Goal: Browse casually

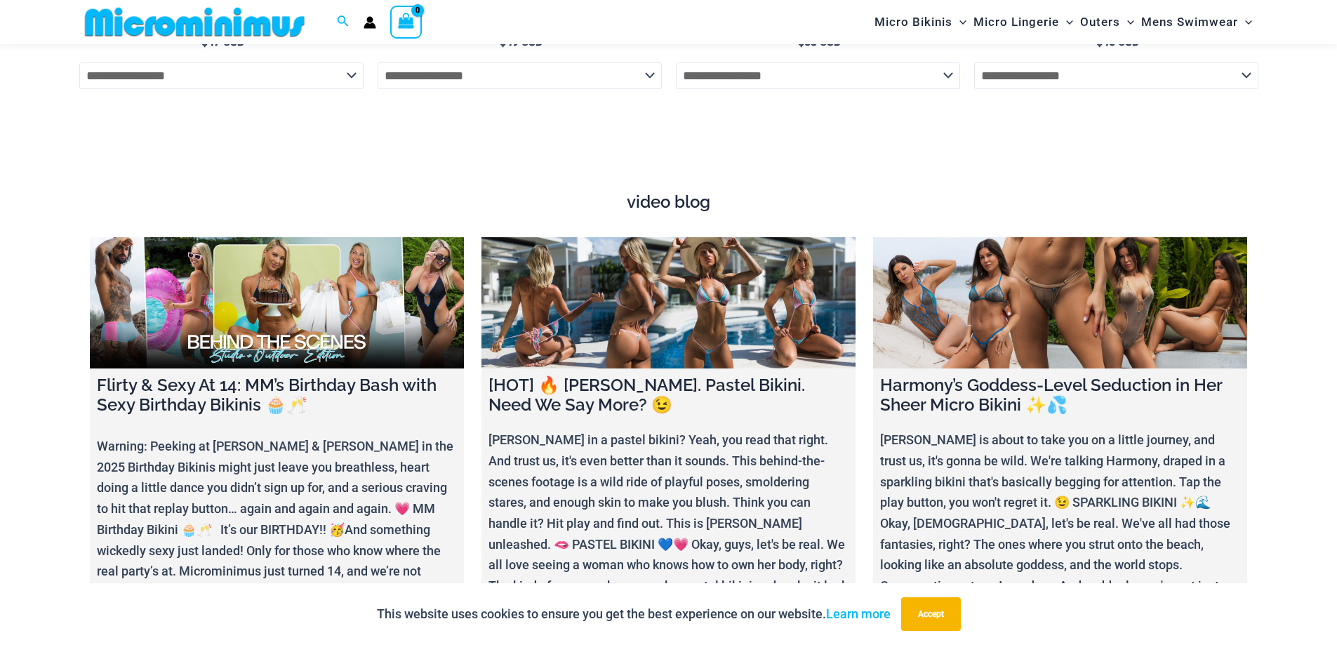
scroll to position [5333, 0]
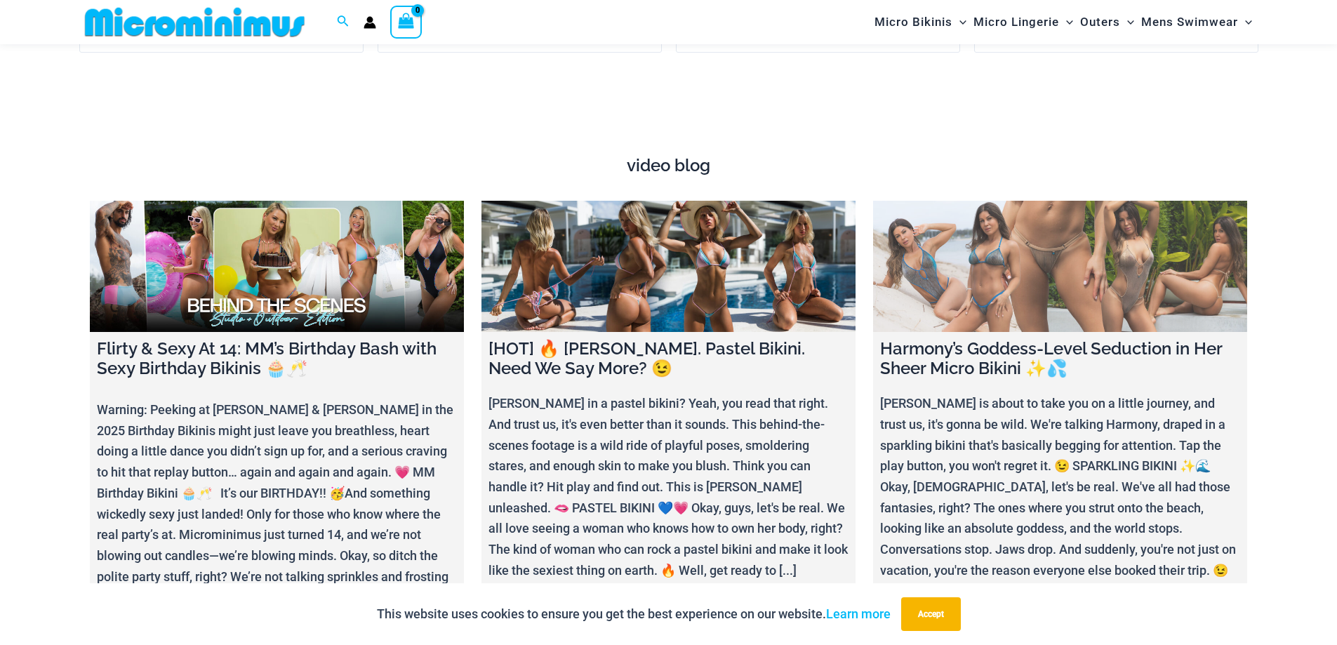
click at [1019, 253] on link at bounding box center [1060, 266] width 374 height 131
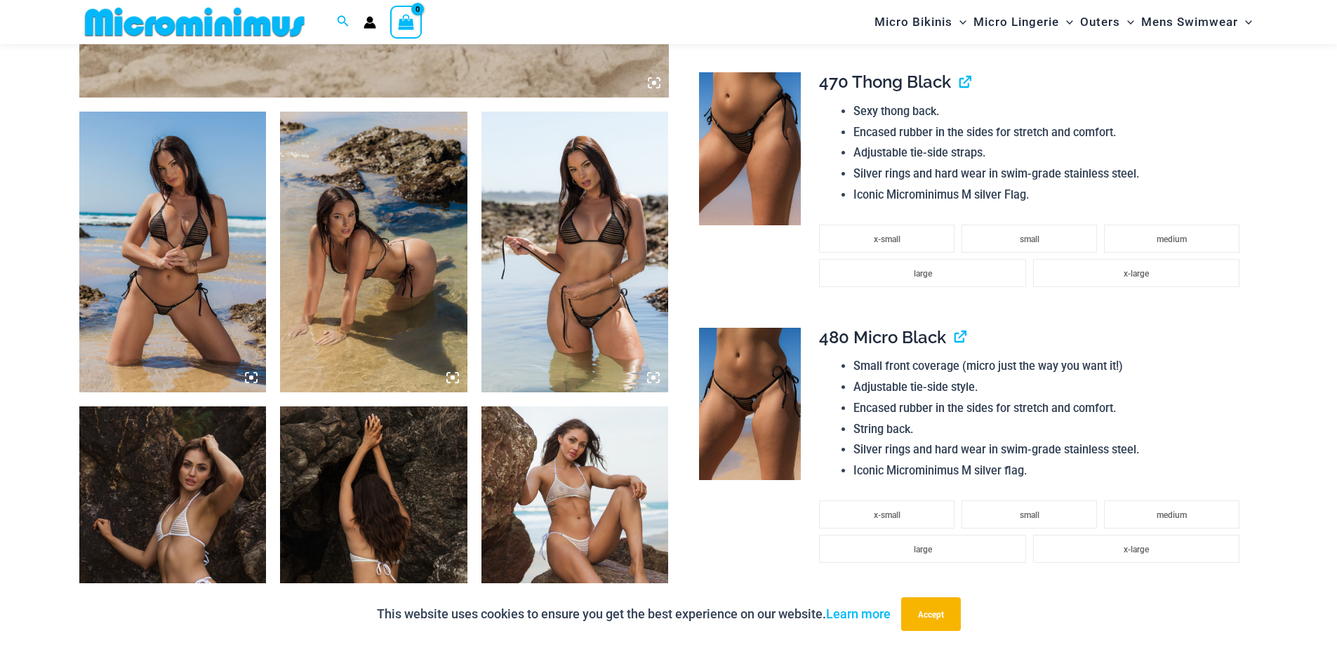
scroll to position [969, 0]
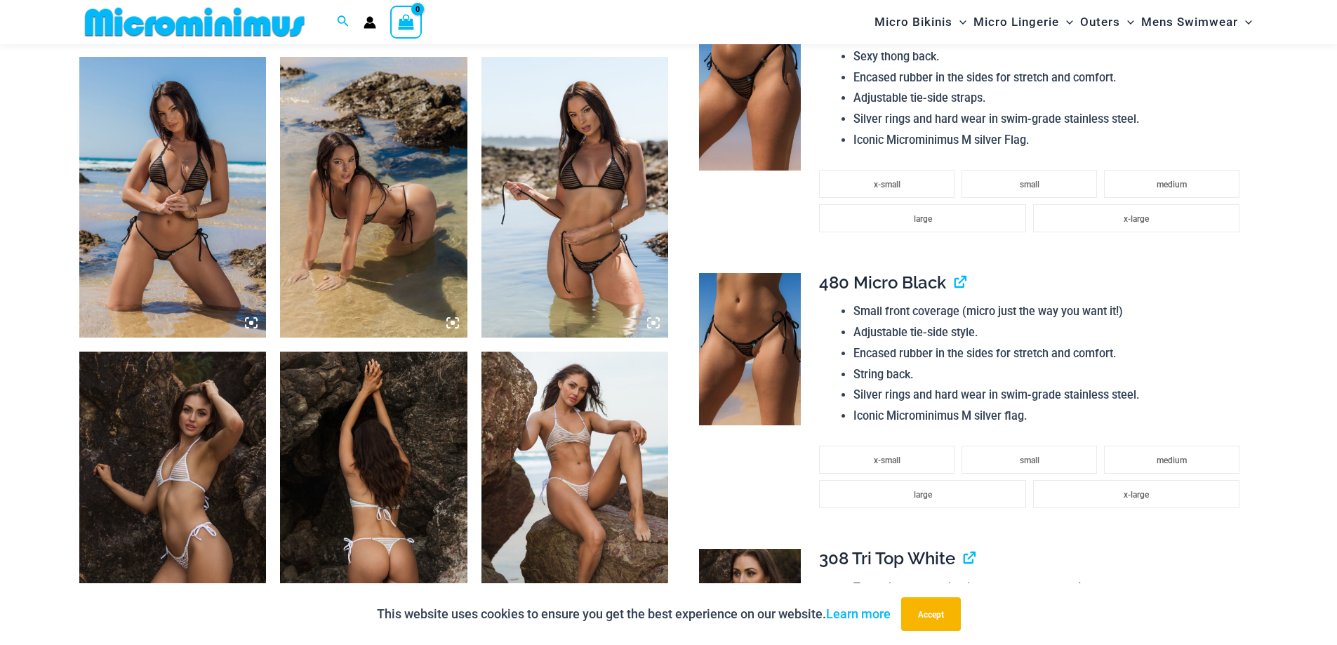
click at [140, 236] on img at bounding box center [172, 197] width 187 height 281
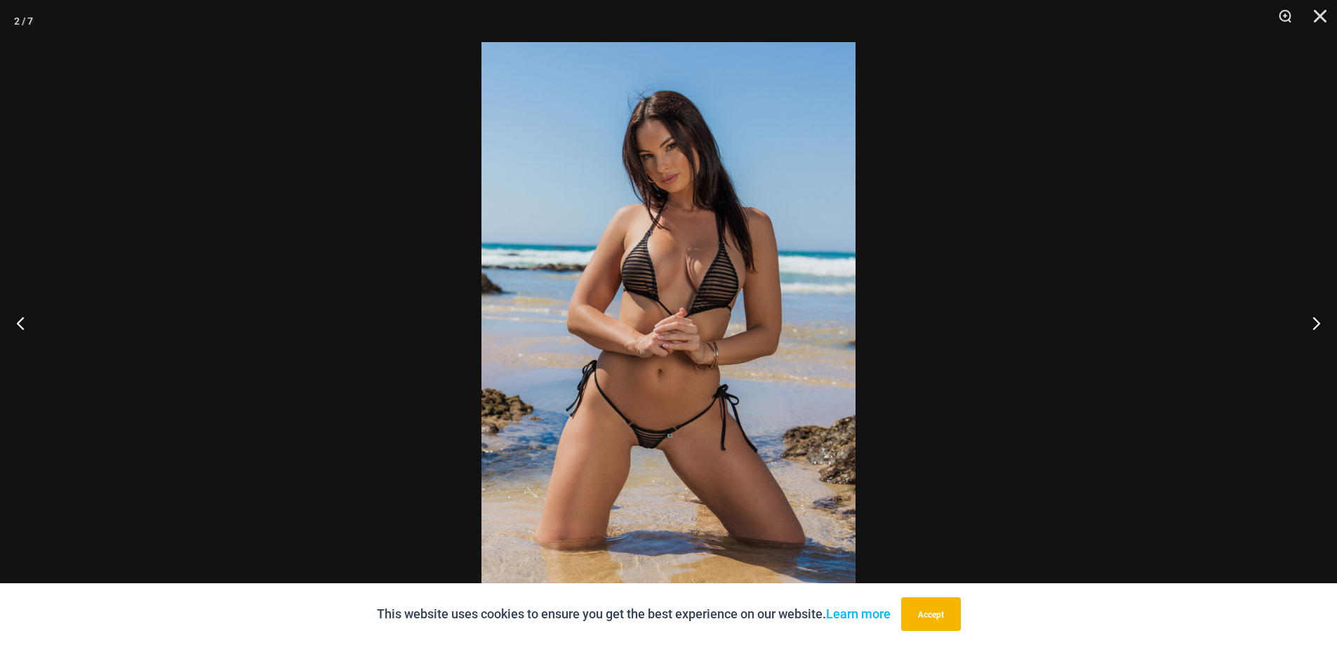
click at [660, 375] on img at bounding box center [668, 322] width 374 height 561
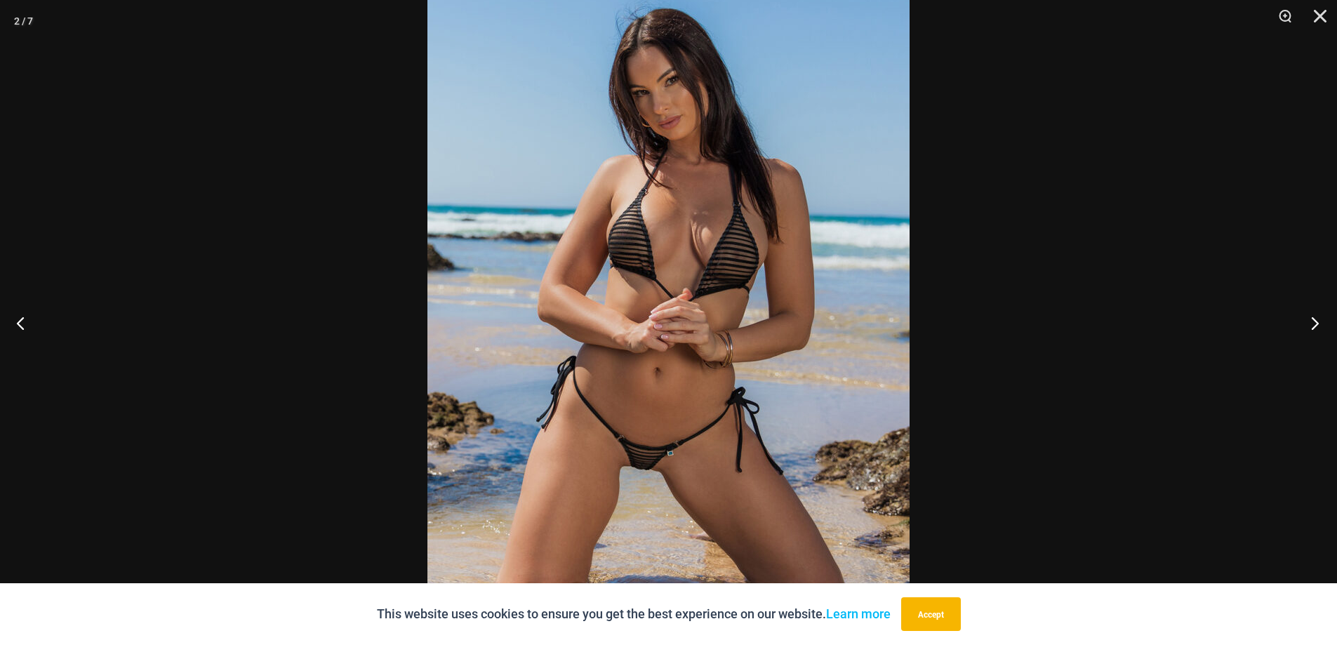
click at [1313, 319] on button "Next" at bounding box center [1310, 323] width 53 height 70
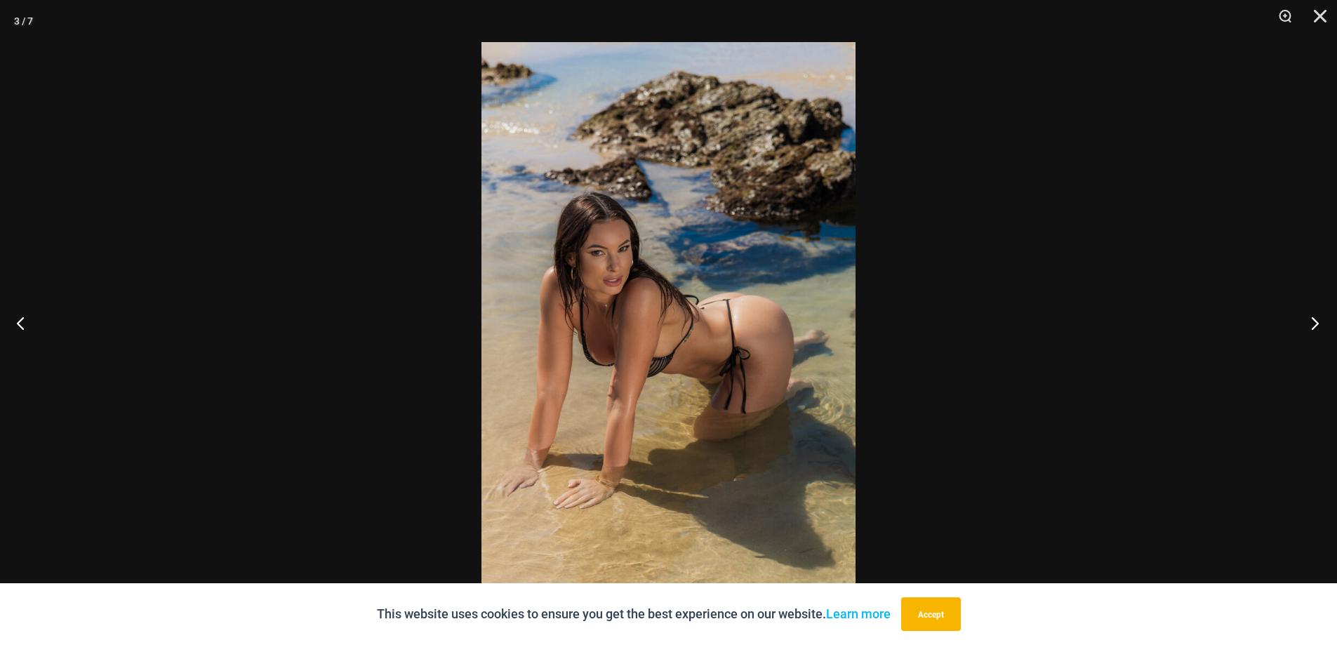
click at [1313, 319] on button "Next" at bounding box center [1310, 323] width 53 height 70
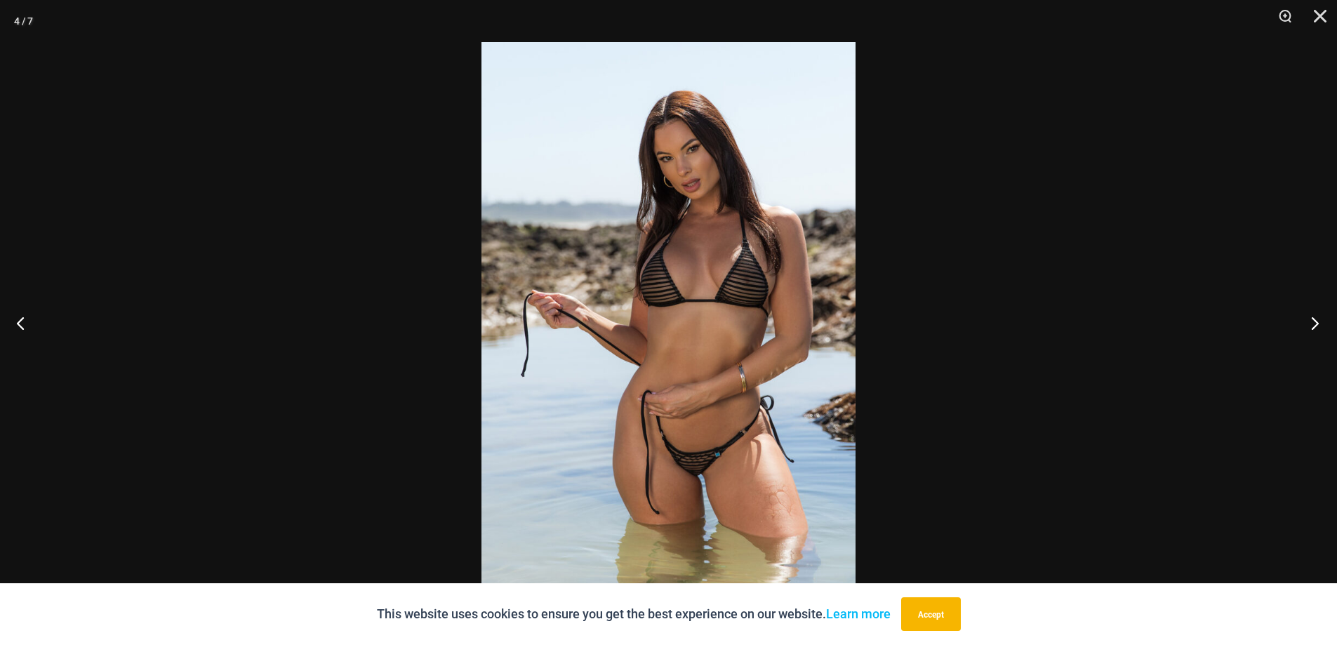
click at [1313, 319] on button "Next" at bounding box center [1310, 323] width 53 height 70
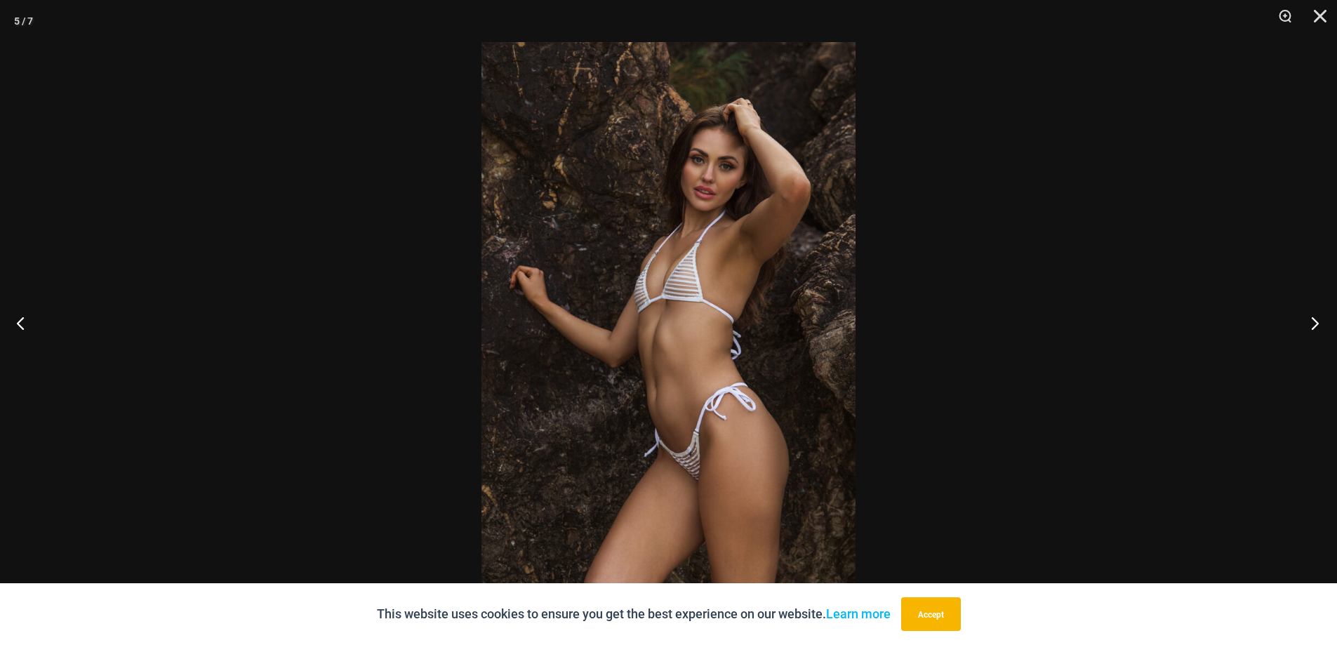
click at [1313, 319] on button "Next" at bounding box center [1310, 323] width 53 height 70
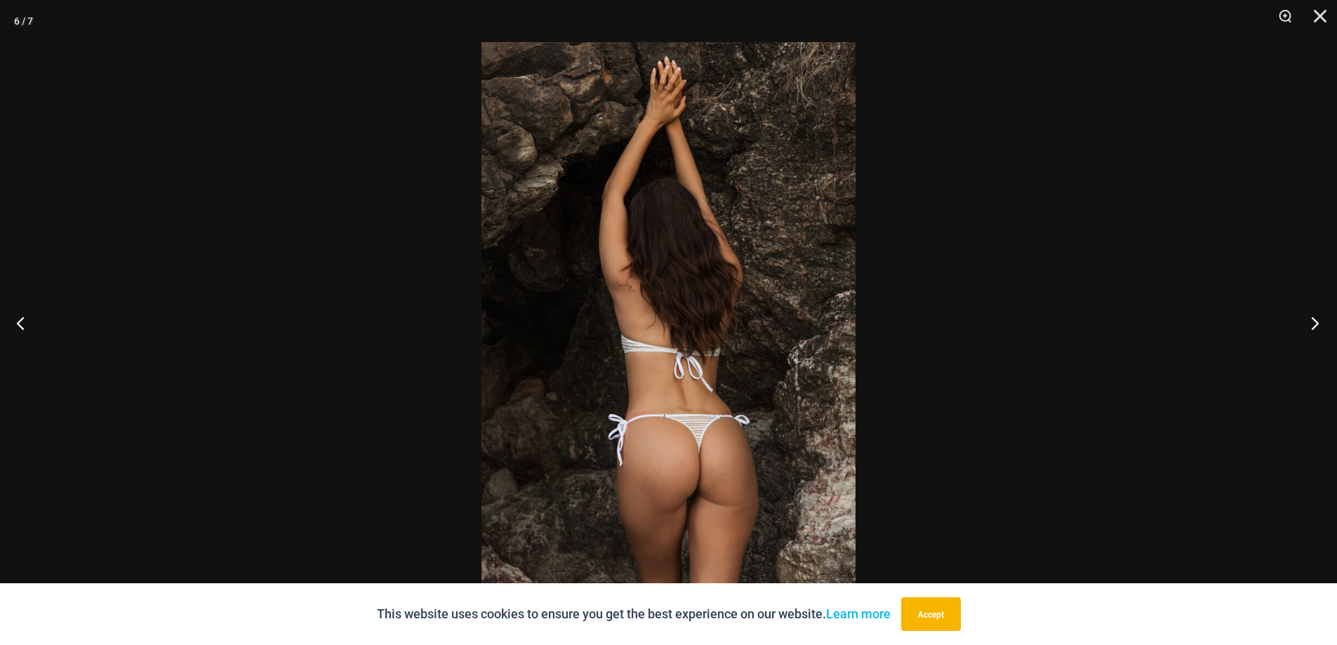
click at [1313, 319] on button "Next" at bounding box center [1310, 323] width 53 height 70
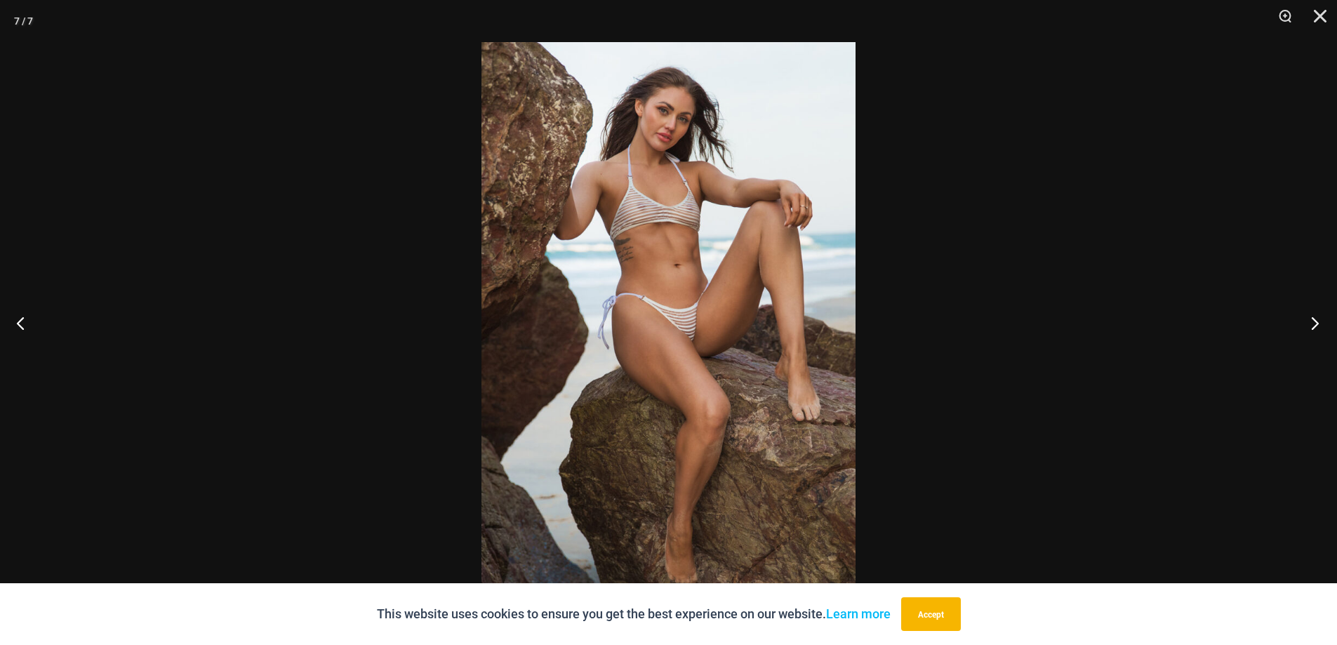
click at [1313, 319] on button "Next" at bounding box center [1310, 323] width 53 height 70
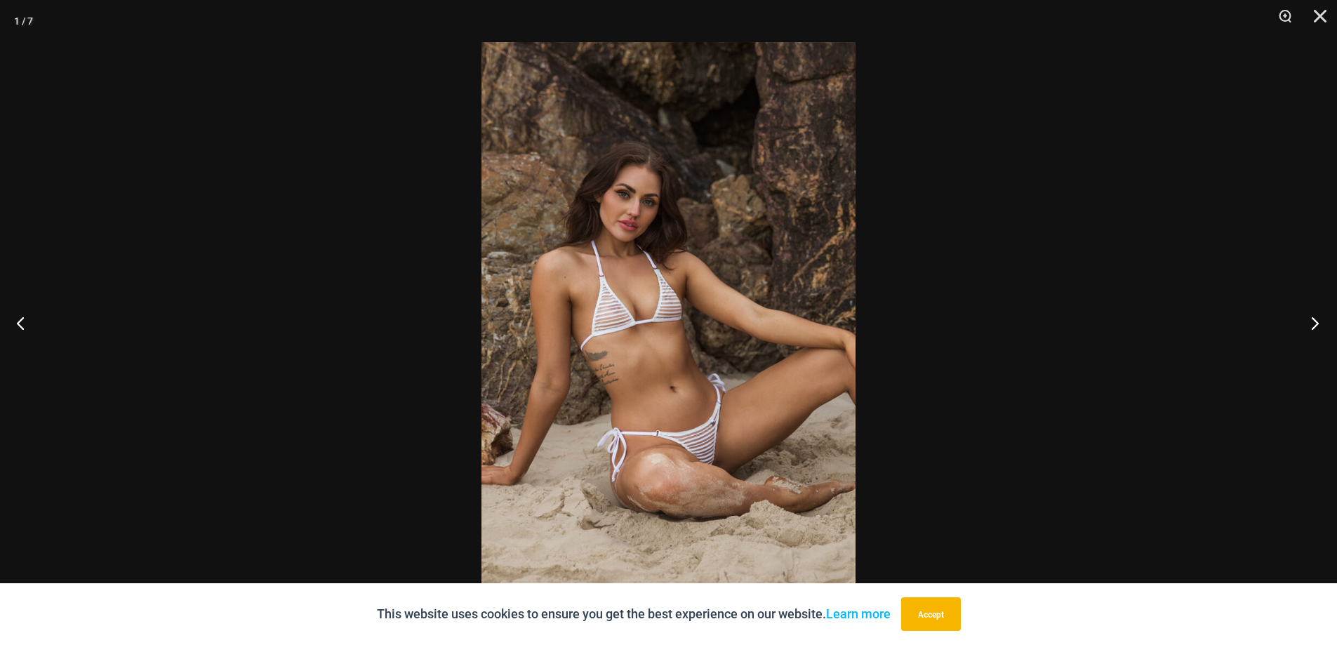
click at [1313, 319] on button "Next" at bounding box center [1310, 323] width 53 height 70
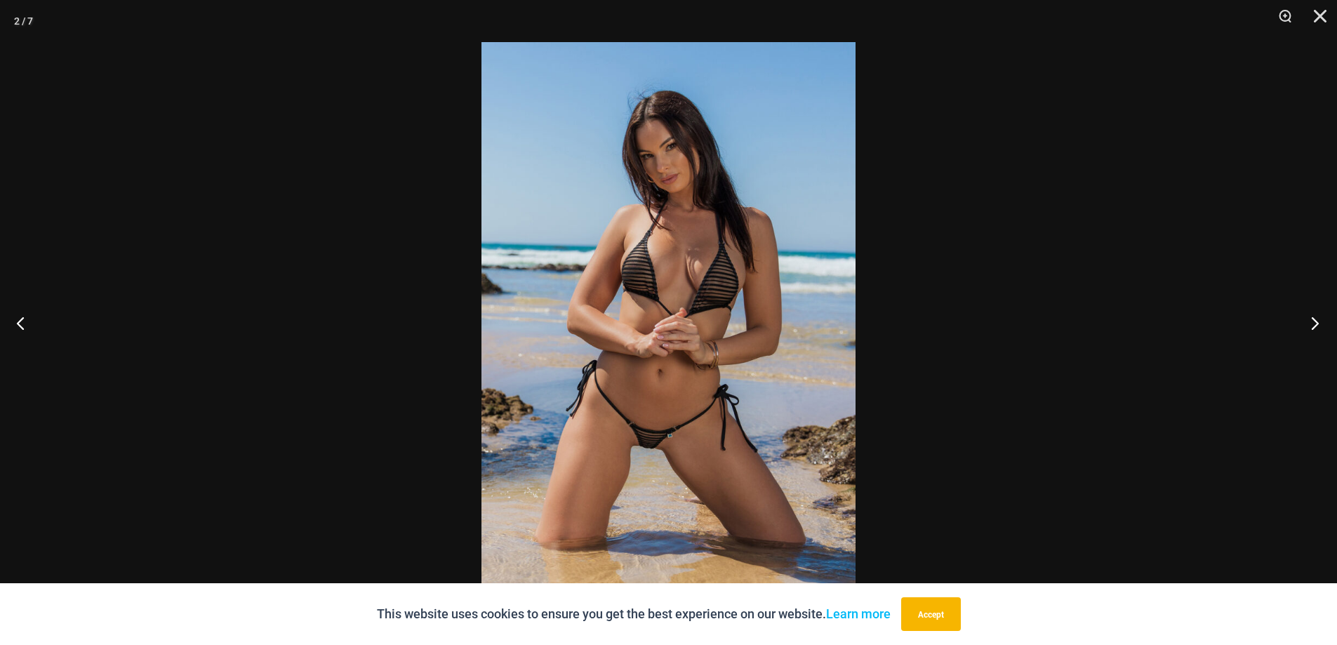
click at [1313, 319] on button "Next" at bounding box center [1310, 323] width 53 height 70
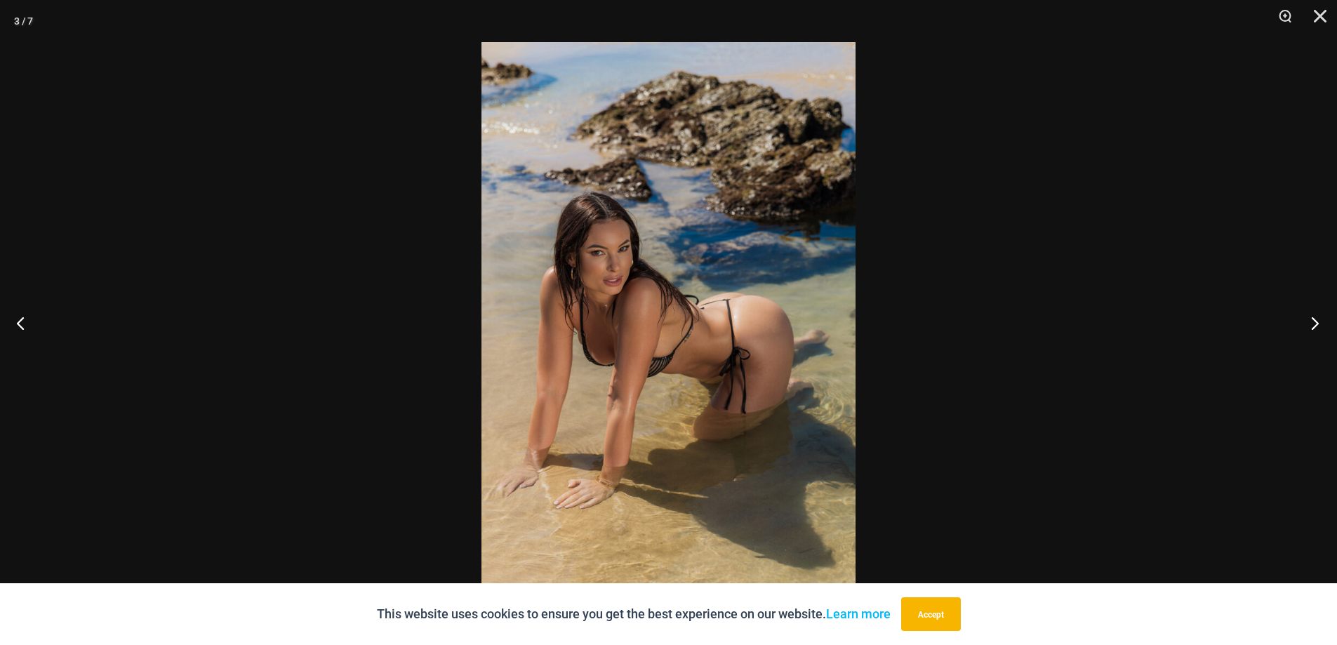
click at [1313, 319] on button "Next" at bounding box center [1310, 323] width 53 height 70
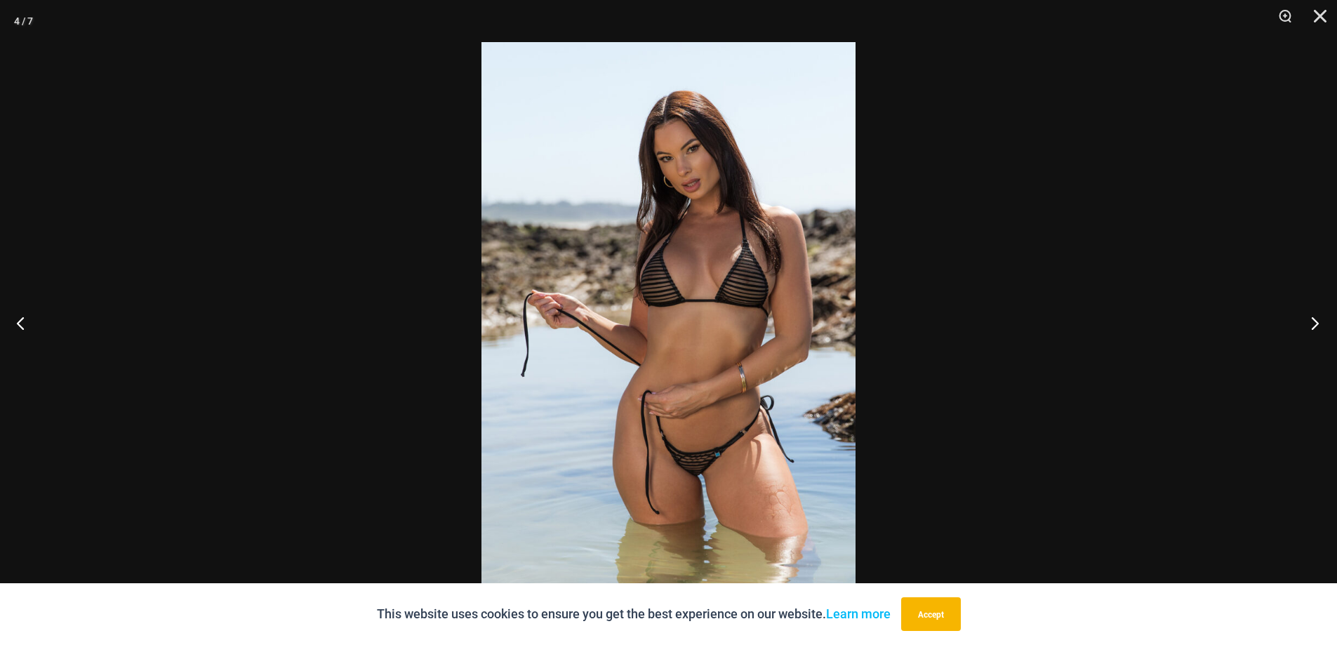
click at [1313, 319] on button "Next" at bounding box center [1310, 323] width 53 height 70
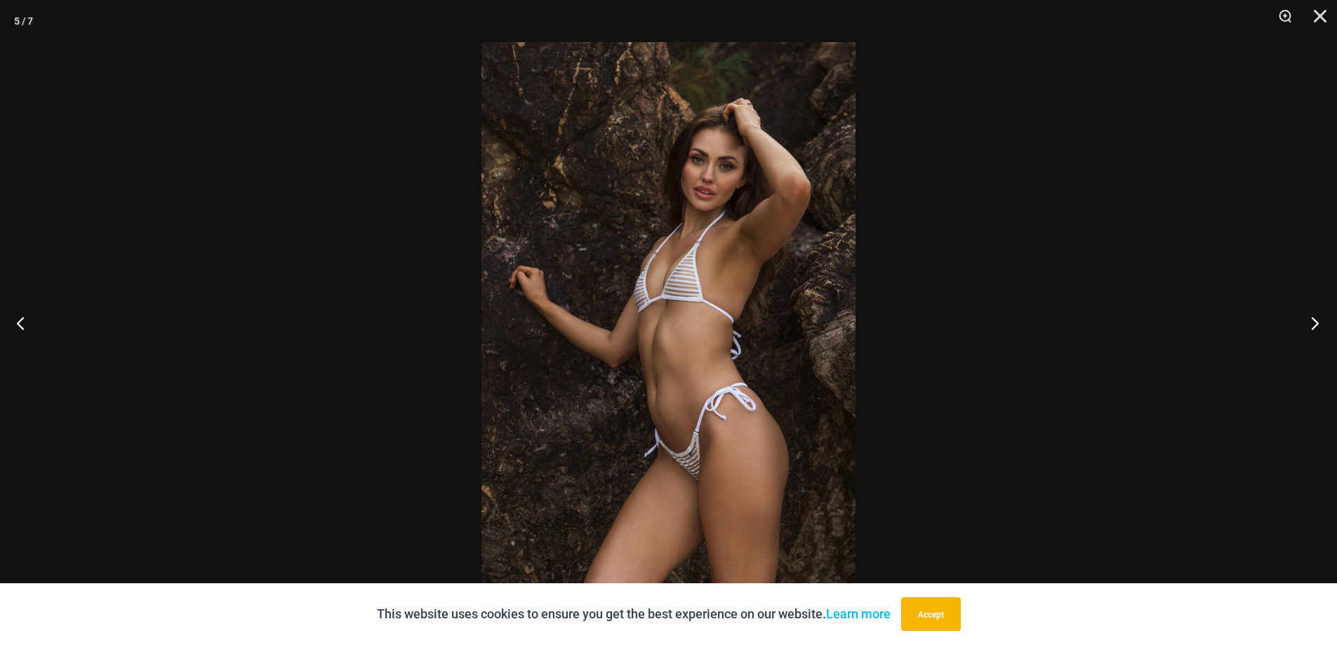
click at [1313, 319] on button "Next" at bounding box center [1310, 323] width 53 height 70
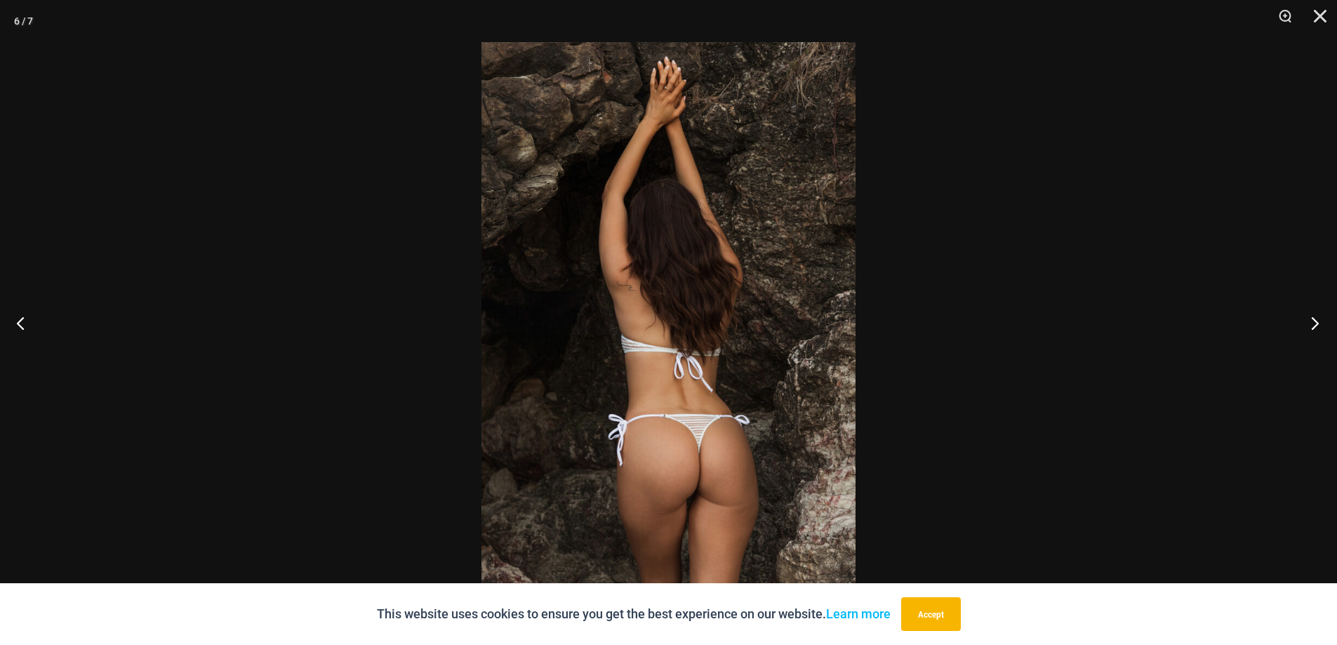
click at [1313, 319] on button "Next" at bounding box center [1310, 323] width 53 height 70
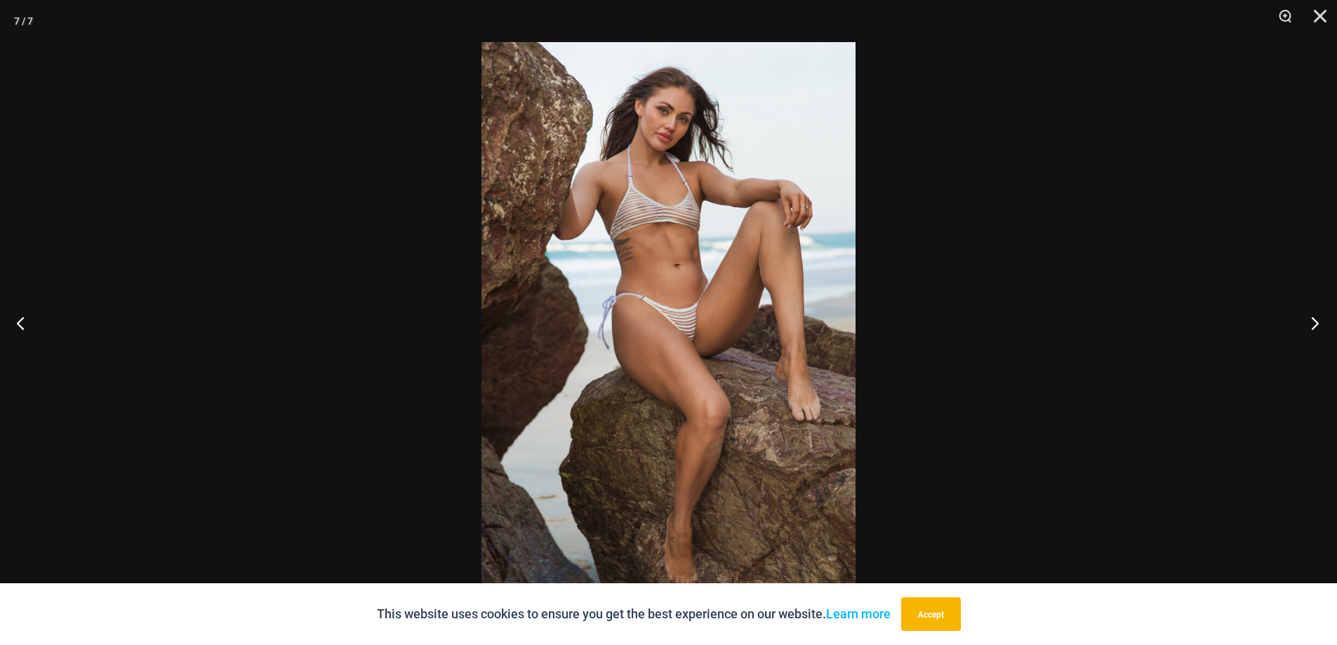
click at [1313, 319] on button "Next" at bounding box center [1310, 323] width 53 height 70
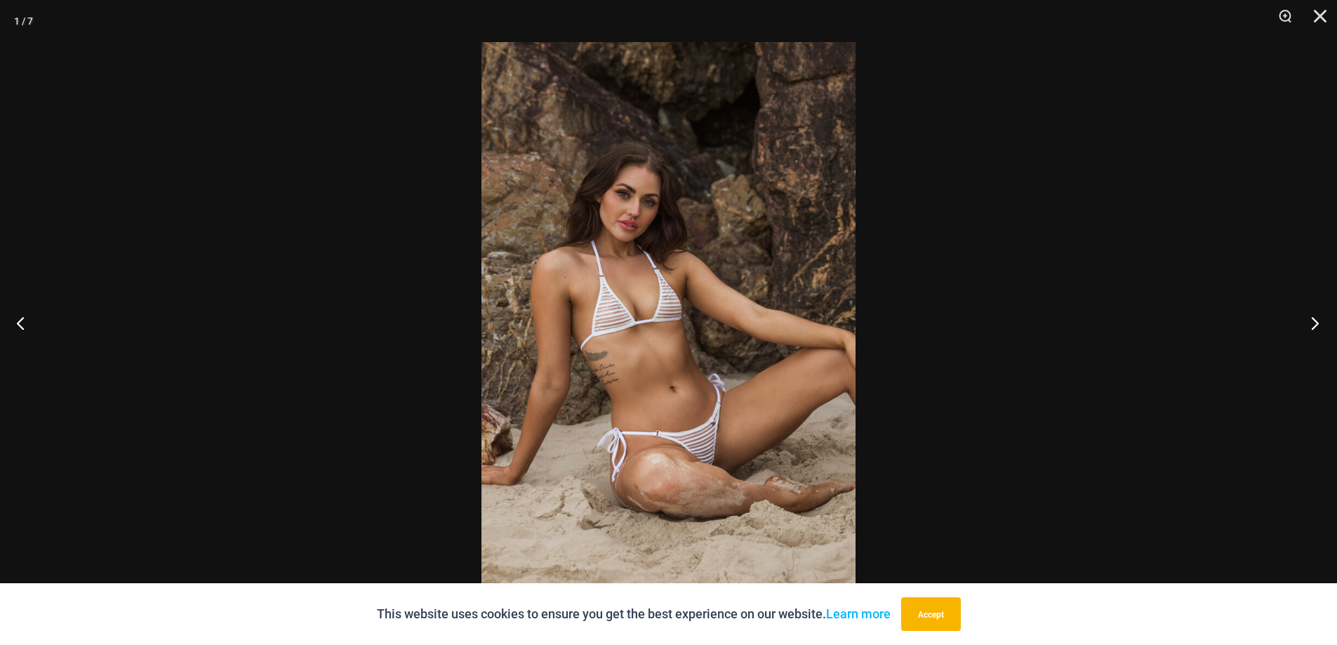
click at [1313, 319] on button "Next" at bounding box center [1310, 323] width 53 height 70
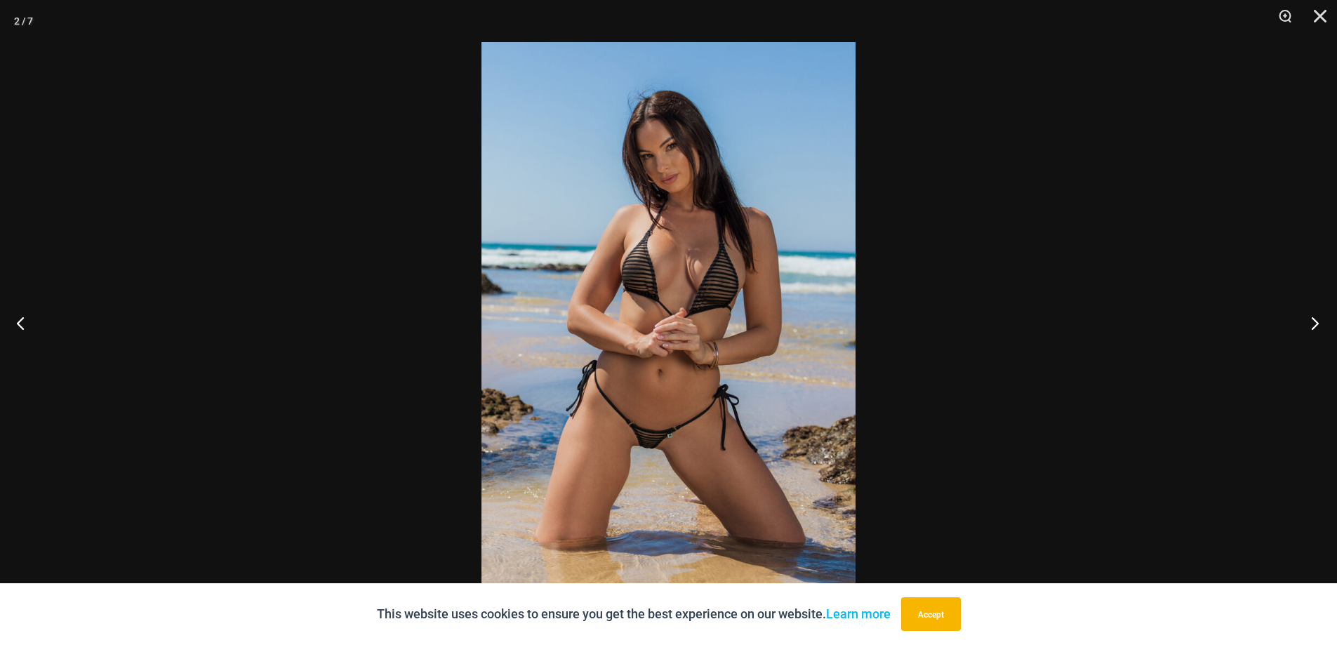
click at [1313, 319] on button "Next" at bounding box center [1310, 323] width 53 height 70
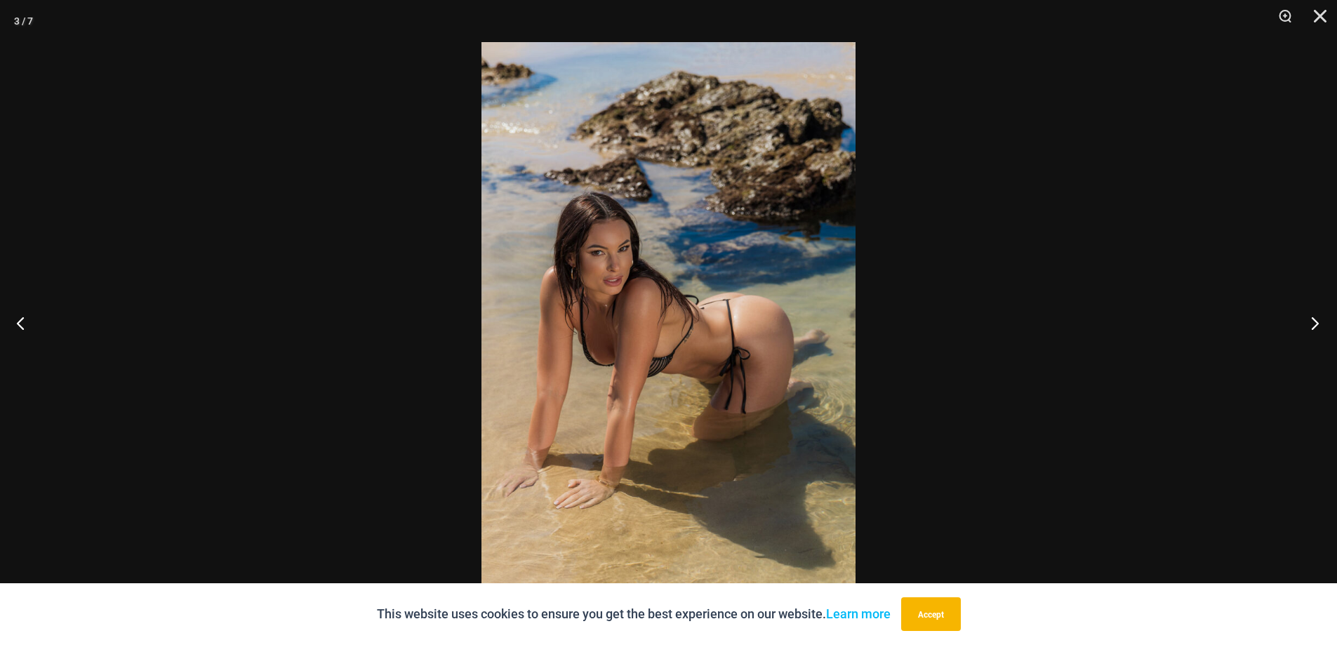
click at [1313, 319] on button "Next" at bounding box center [1310, 323] width 53 height 70
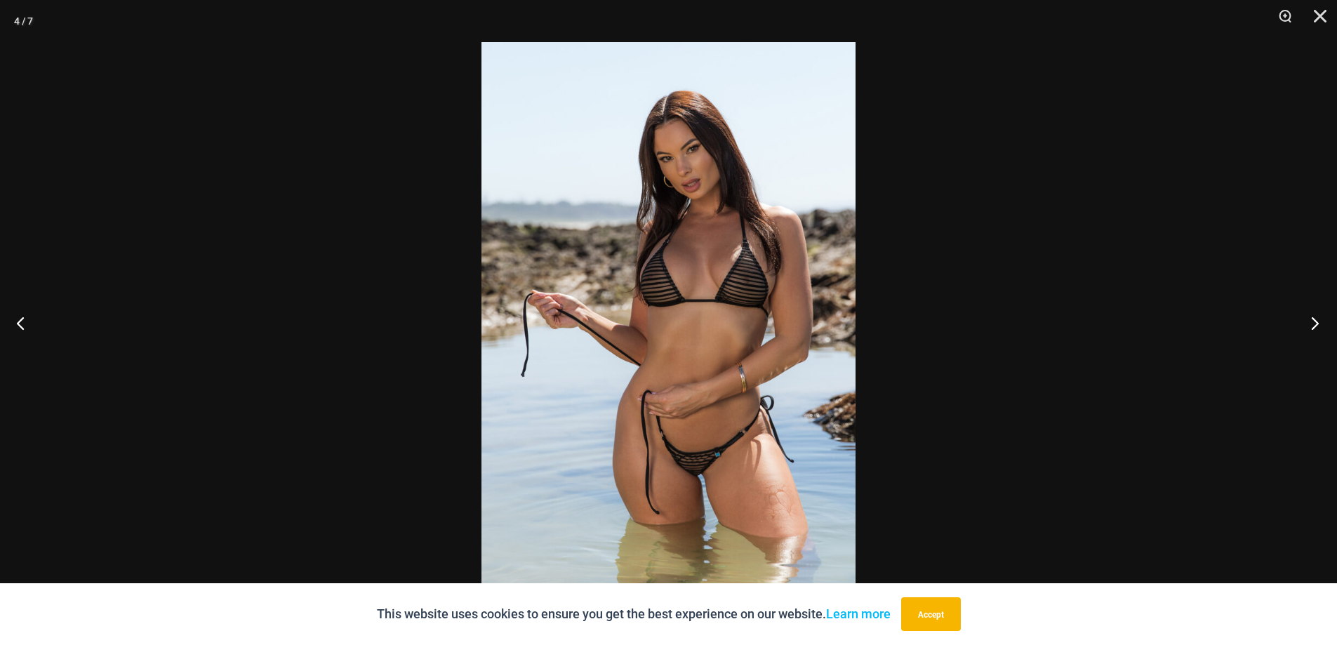
click at [1313, 319] on button "Next" at bounding box center [1310, 323] width 53 height 70
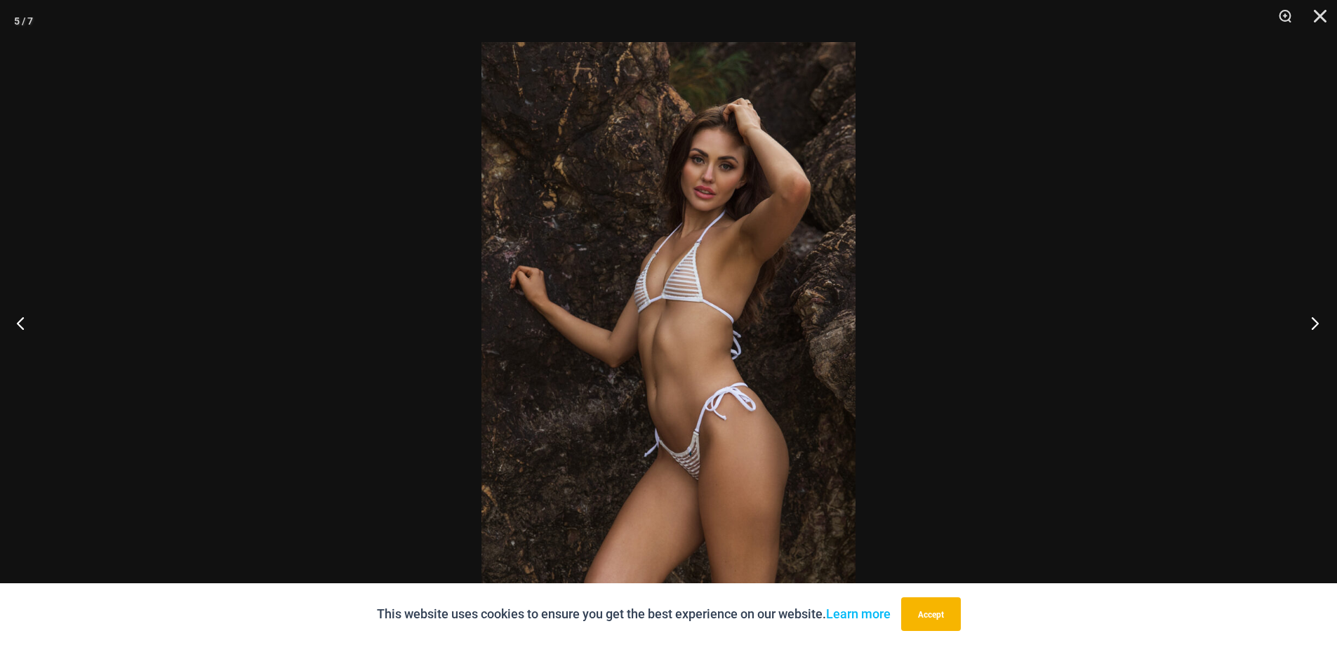
click at [1313, 319] on button "Next" at bounding box center [1310, 323] width 53 height 70
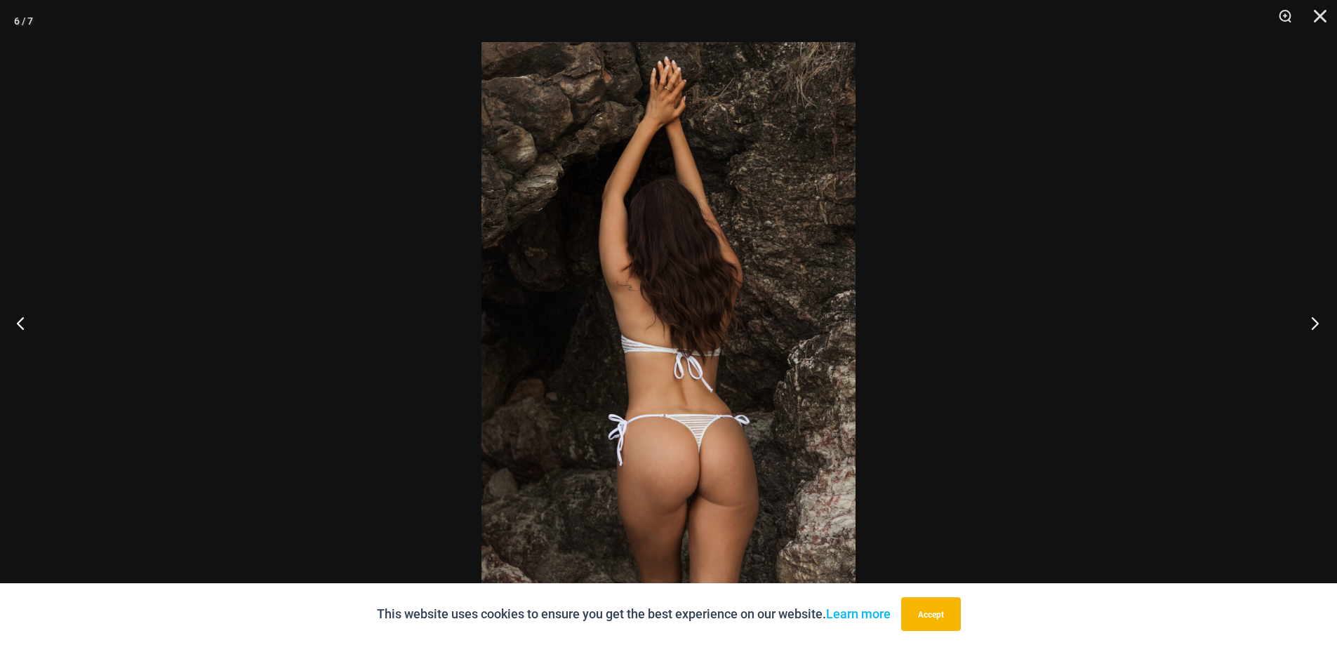
click at [1313, 319] on button "Next" at bounding box center [1310, 323] width 53 height 70
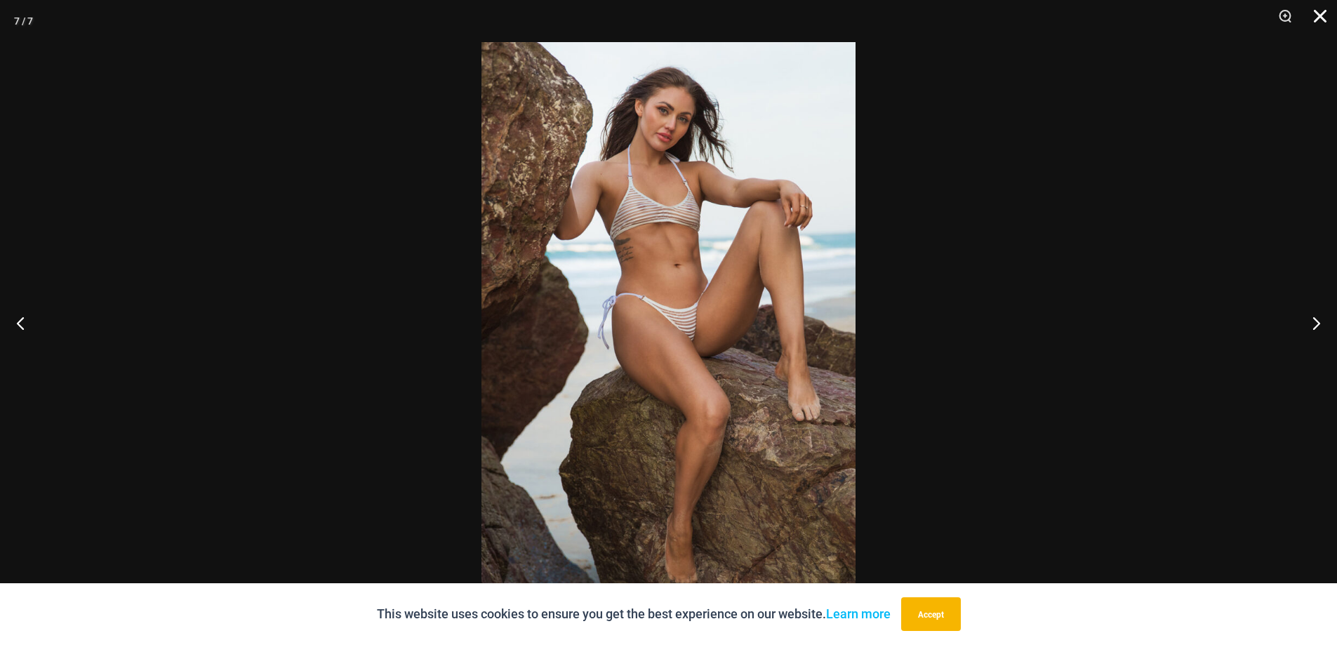
click at [1328, 13] on button "Close" at bounding box center [1314, 21] width 35 height 42
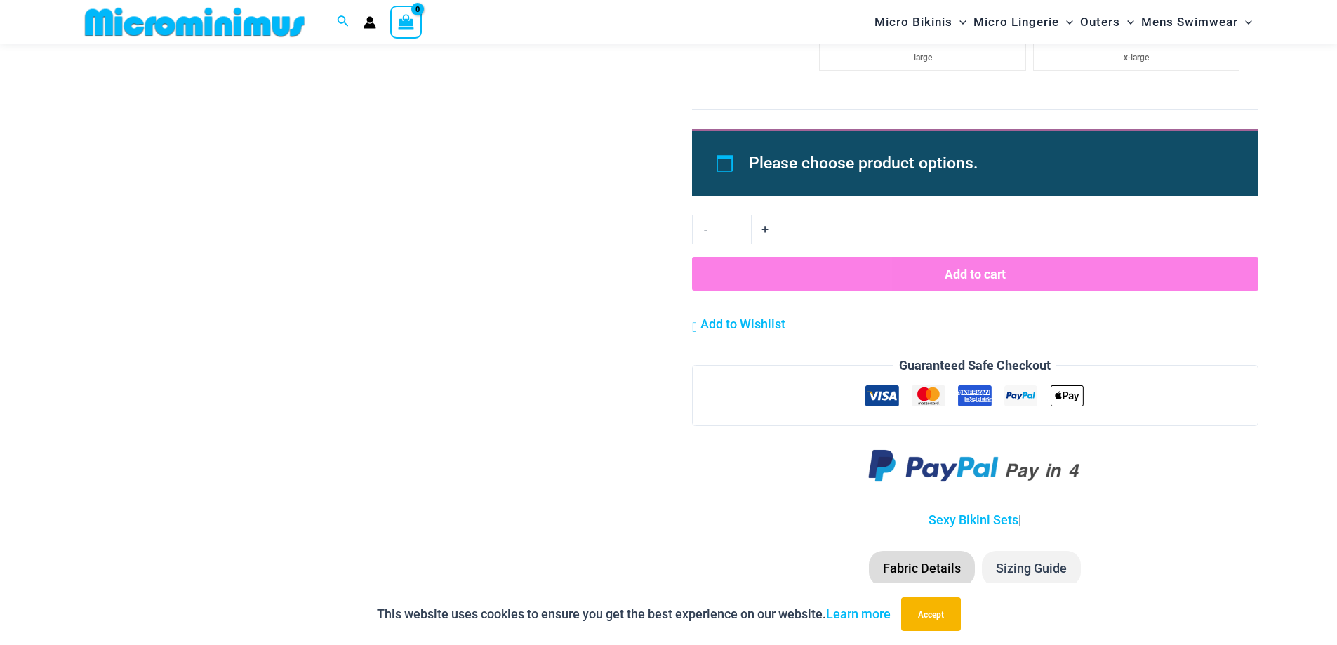
scroll to position [2793, 0]
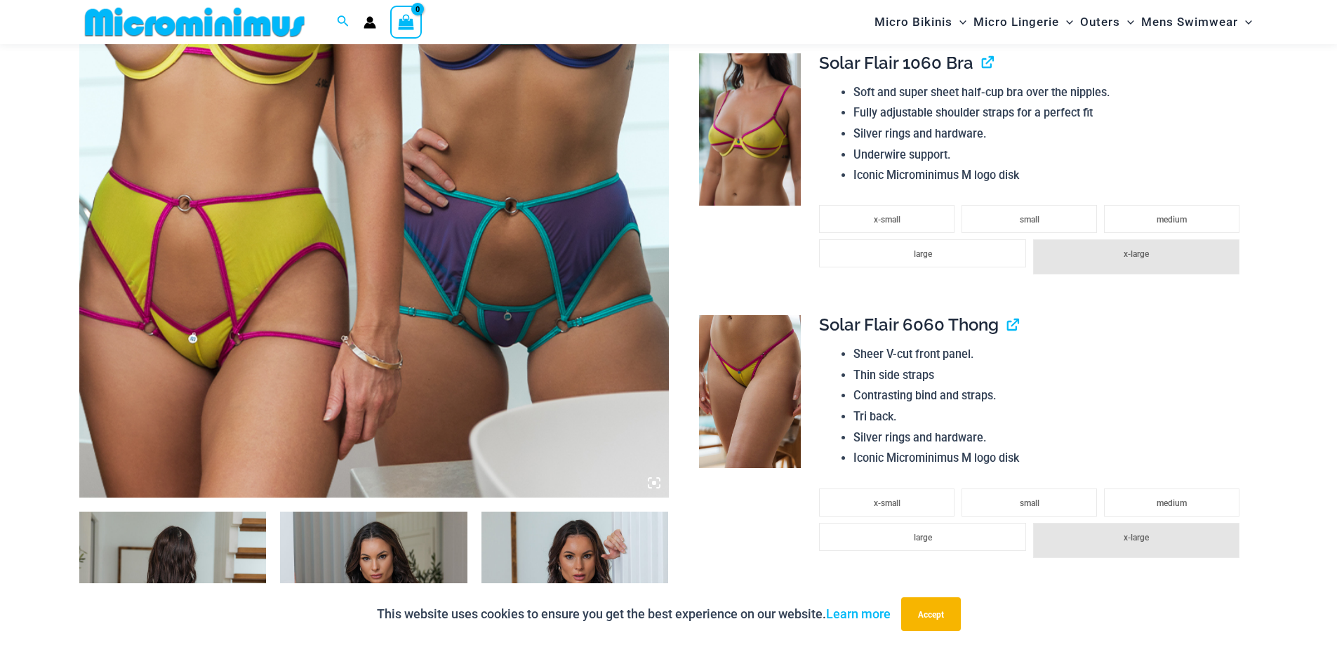
scroll to position [550, 0]
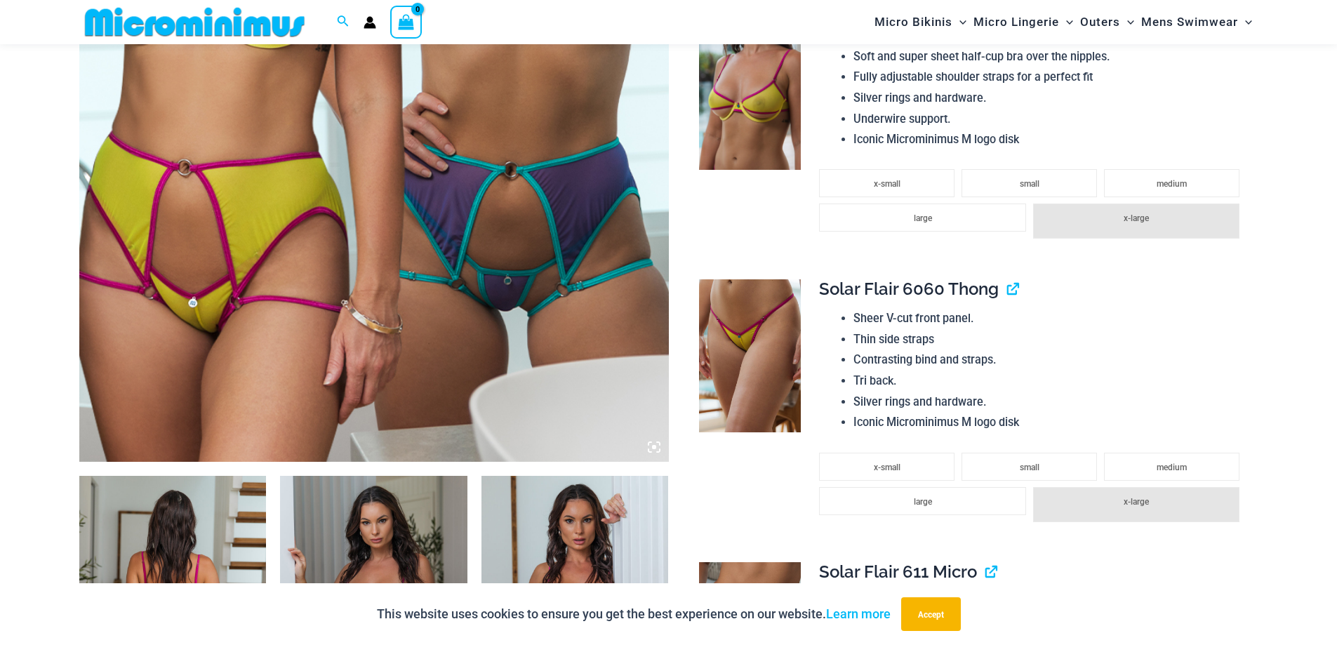
click at [507, 234] on img at bounding box center [373, 20] width 589 height 884
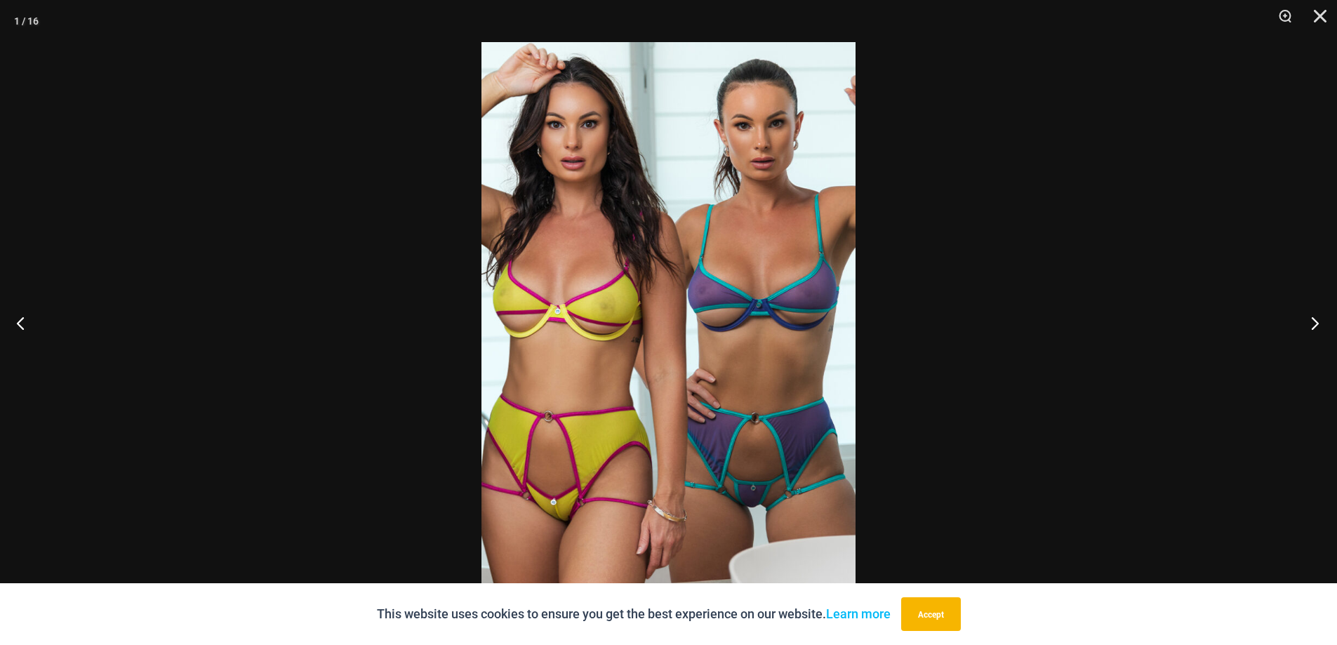
click at [1313, 319] on button "Next" at bounding box center [1310, 323] width 53 height 70
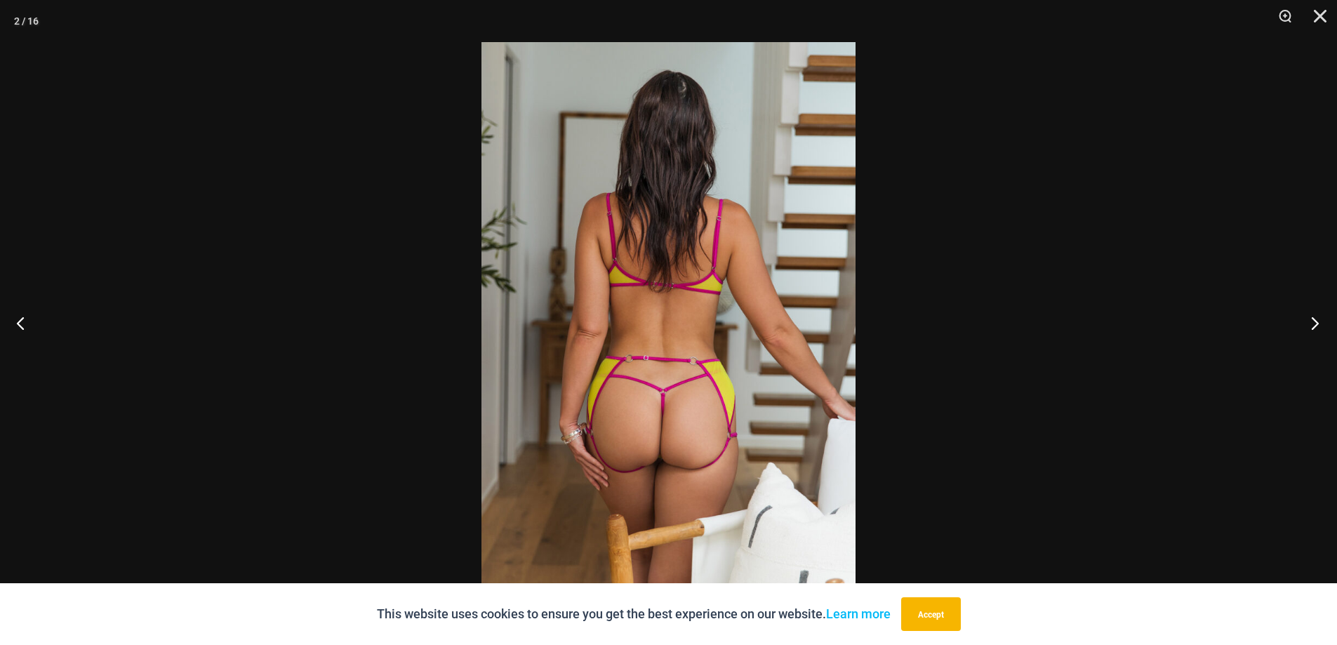
click at [1313, 319] on button "Next" at bounding box center [1310, 323] width 53 height 70
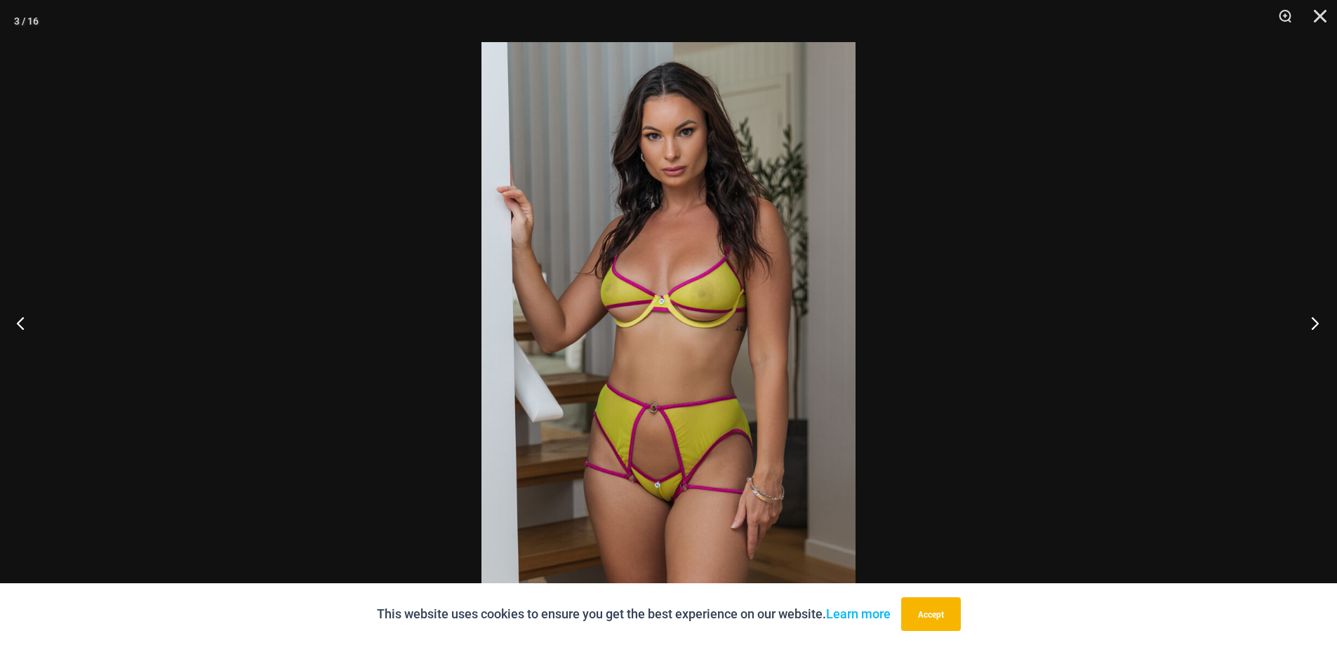
click at [1316, 329] on button "Next" at bounding box center [1310, 323] width 53 height 70
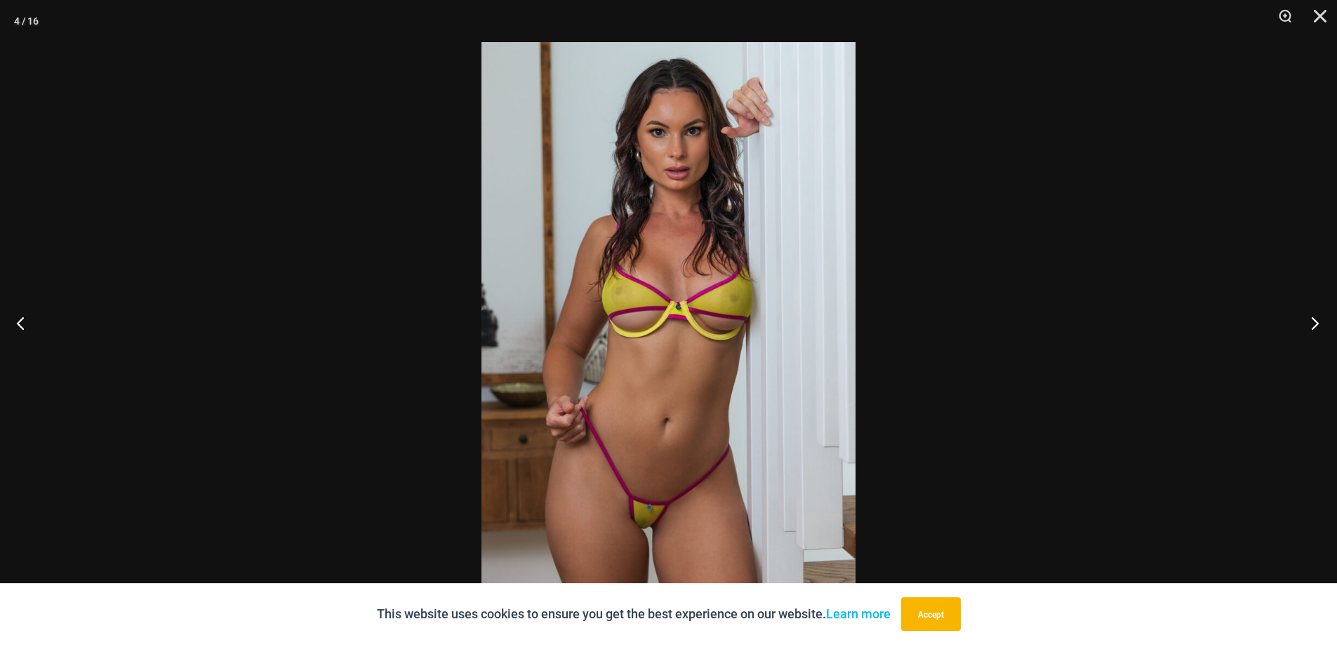
click at [1313, 329] on button "Next" at bounding box center [1310, 323] width 53 height 70
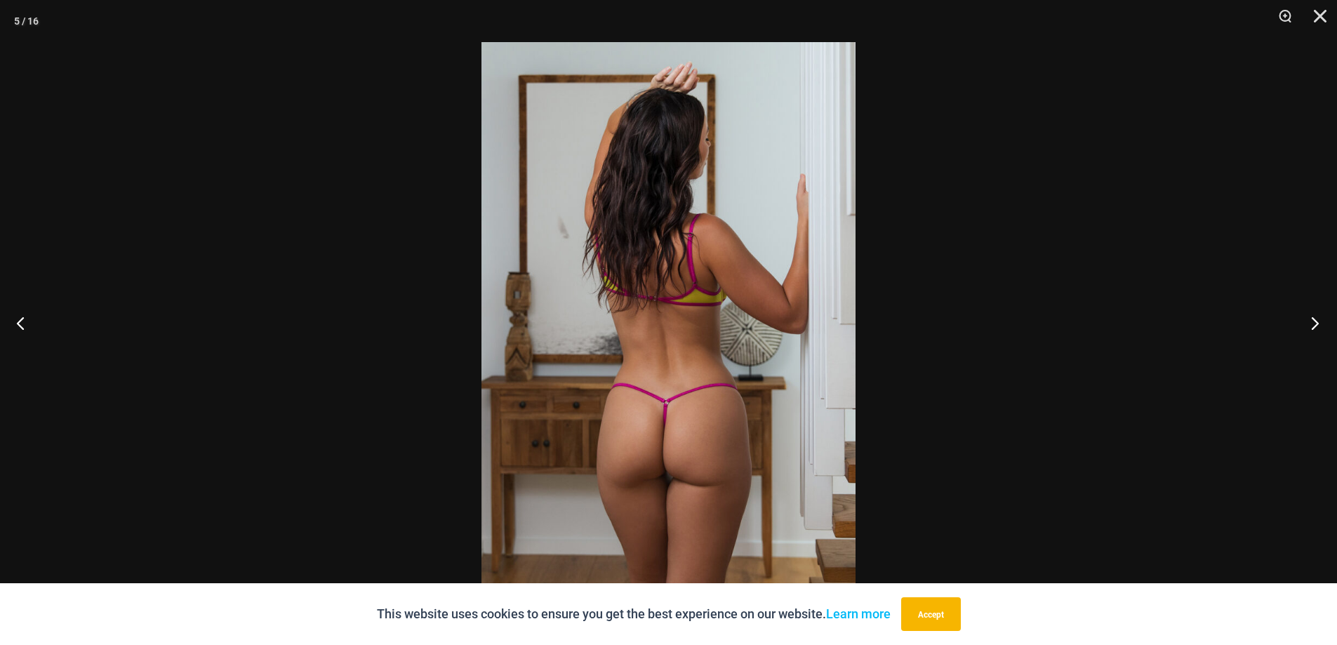
click at [1313, 329] on button "Next" at bounding box center [1310, 323] width 53 height 70
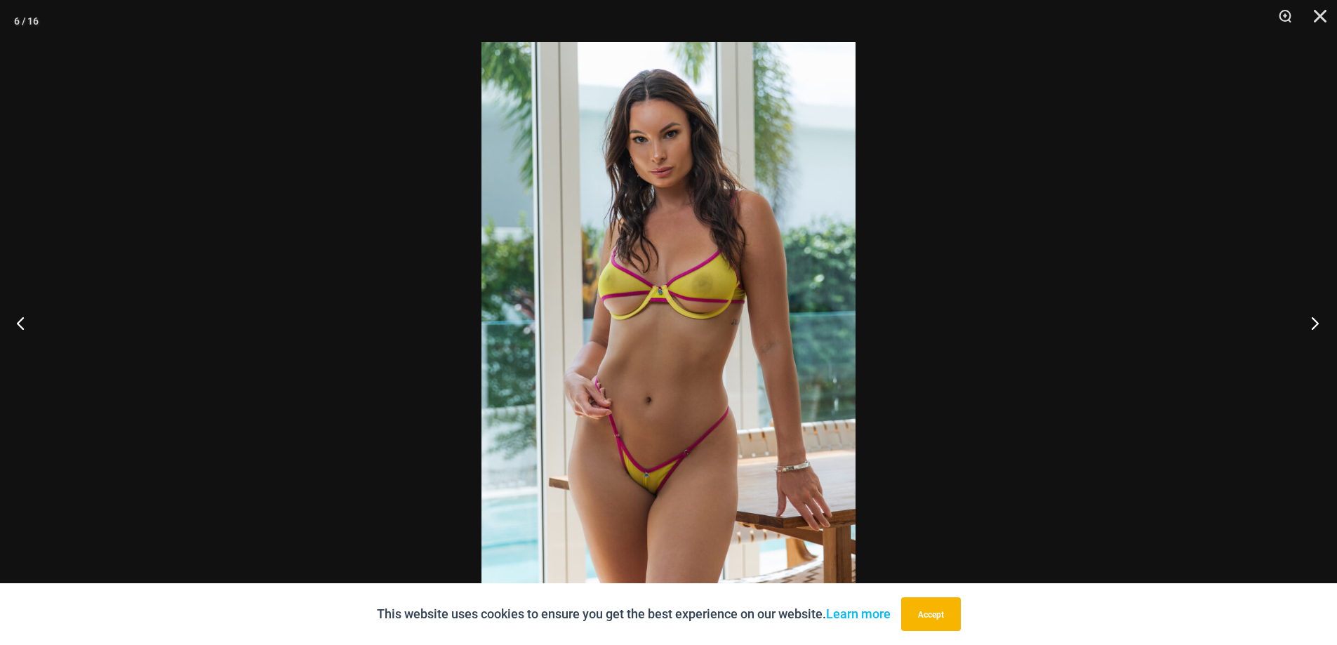
click at [1316, 324] on button "Next" at bounding box center [1310, 323] width 53 height 70
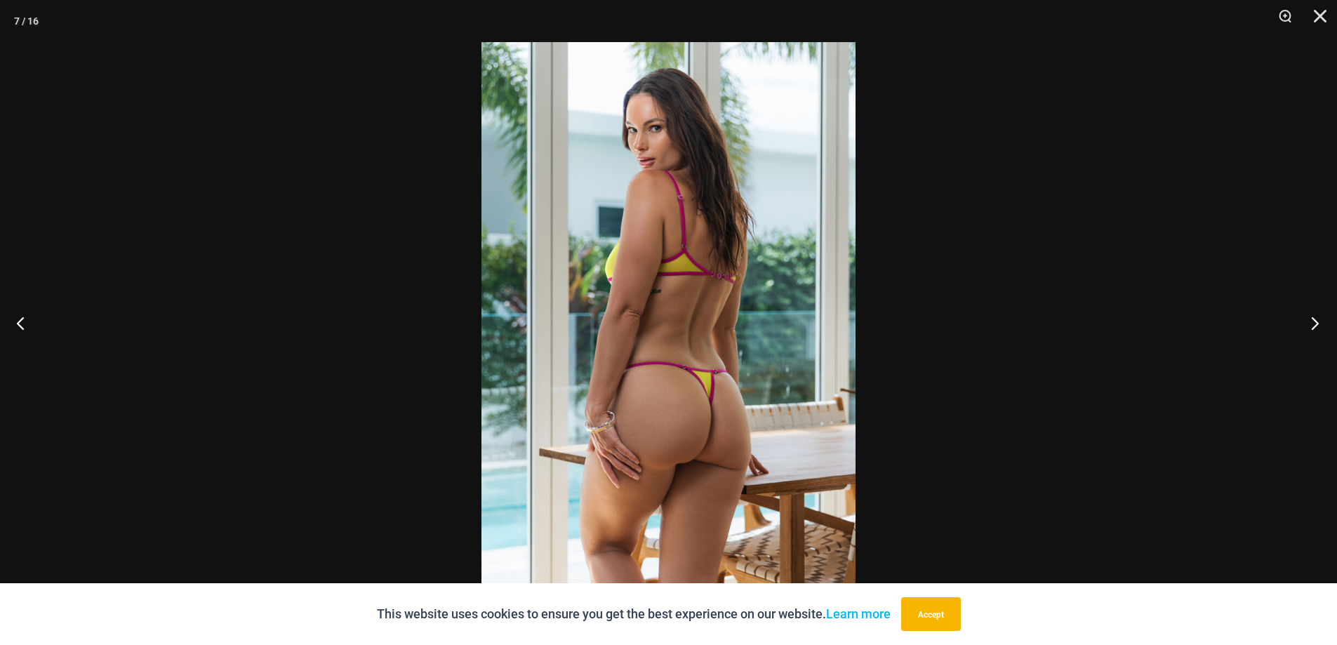
click at [1309, 326] on button "Next" at bounding box center [1310, 323] width 53 height 70
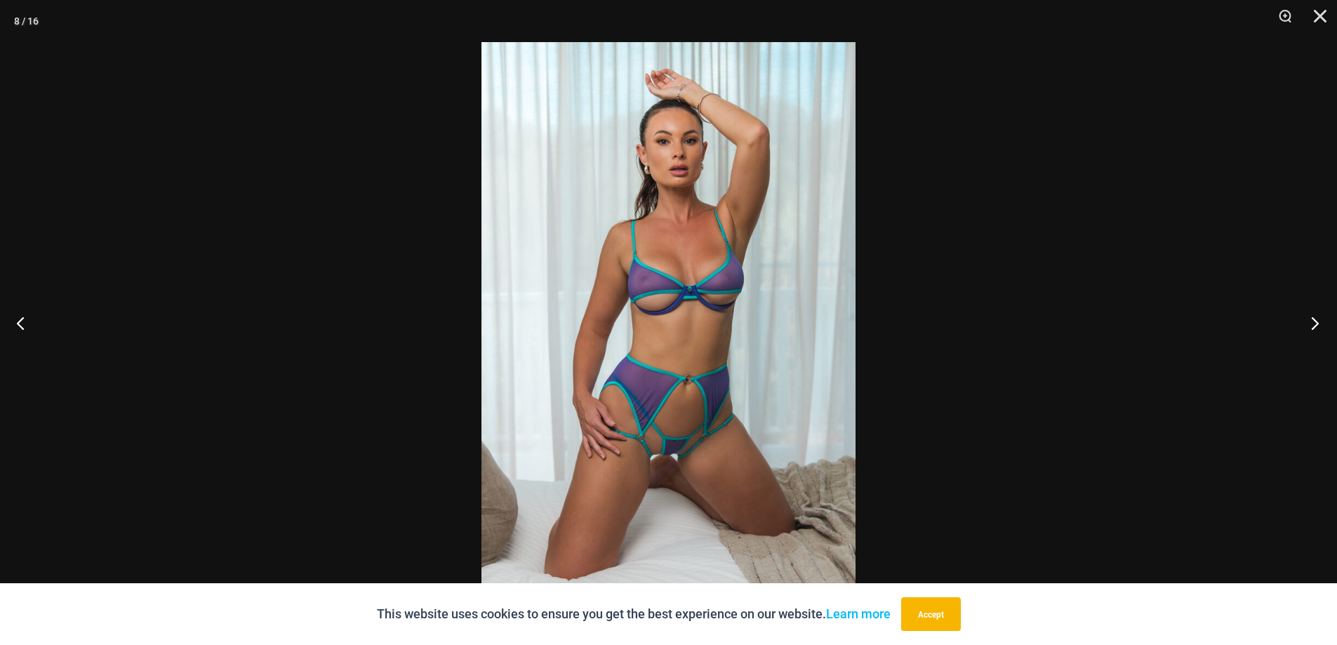
click at [1316, 321] on button "Next" at bounding box center [1310, 323] width 53 height 70
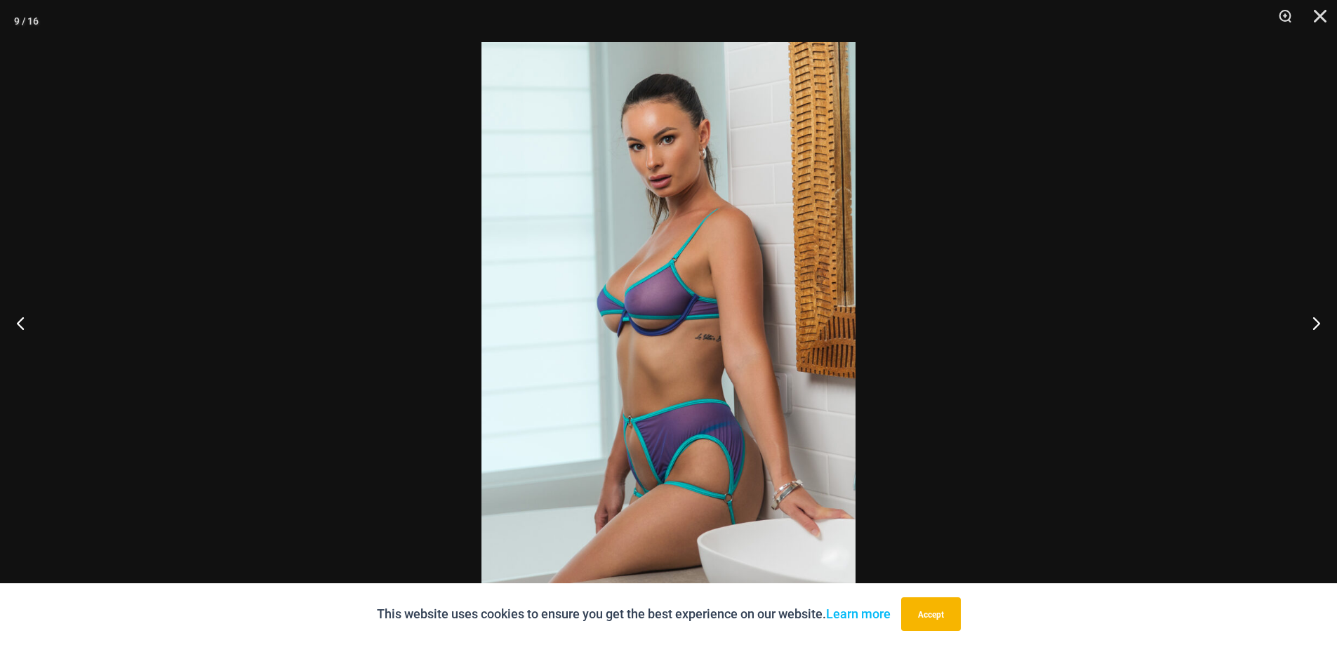
drag, startPoint x: 730, startPoint y: 363, endPoint x: 723, endPoint y: 368, distance: 8.0
click at [1314, 337] on button "Next" at bounding box center [1310, 323] width 53 height 70
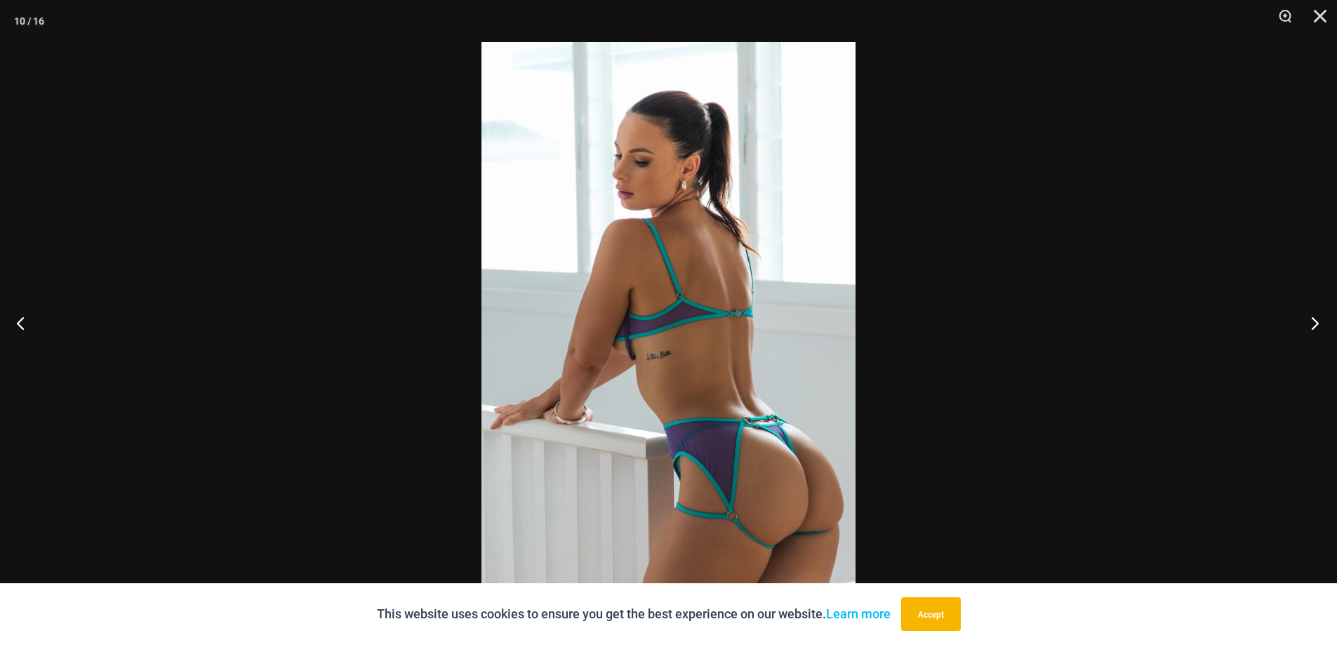
click at [1314, 337] on button "Next" at bounding box center [1310, 323] width 53 height 70
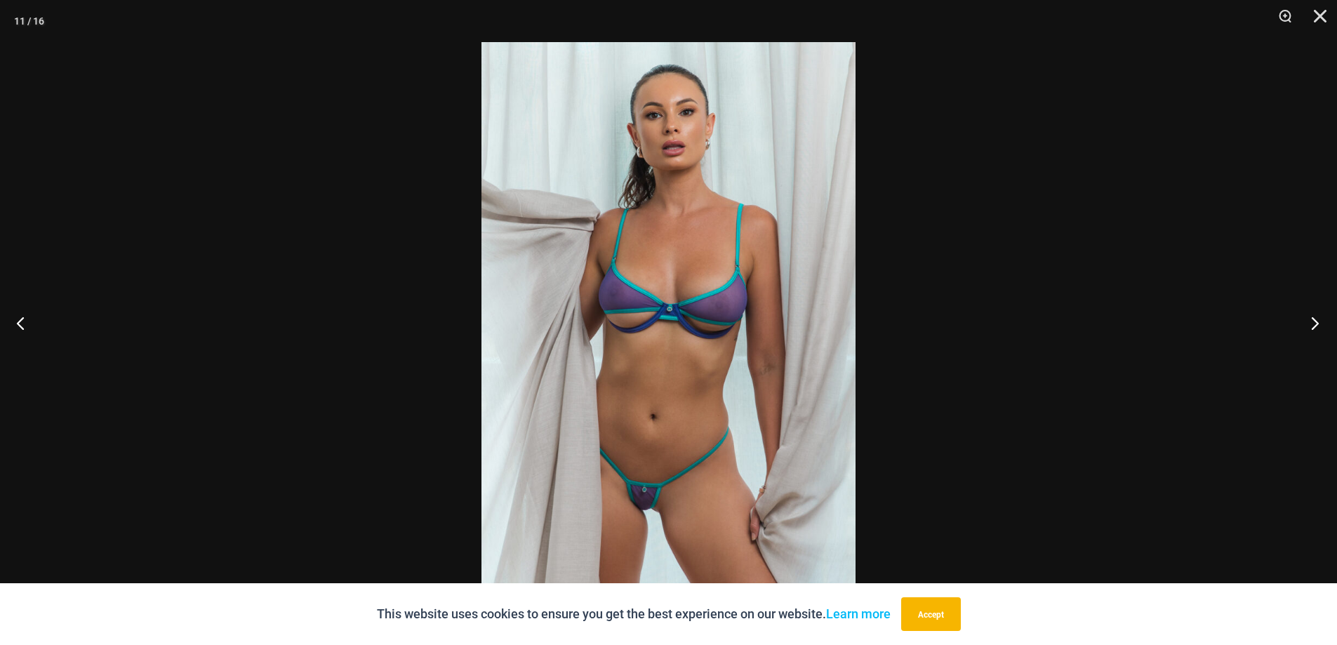
click at [1317, 326] on button "Next" at bounding box center [1310, 323] width 53 height 70
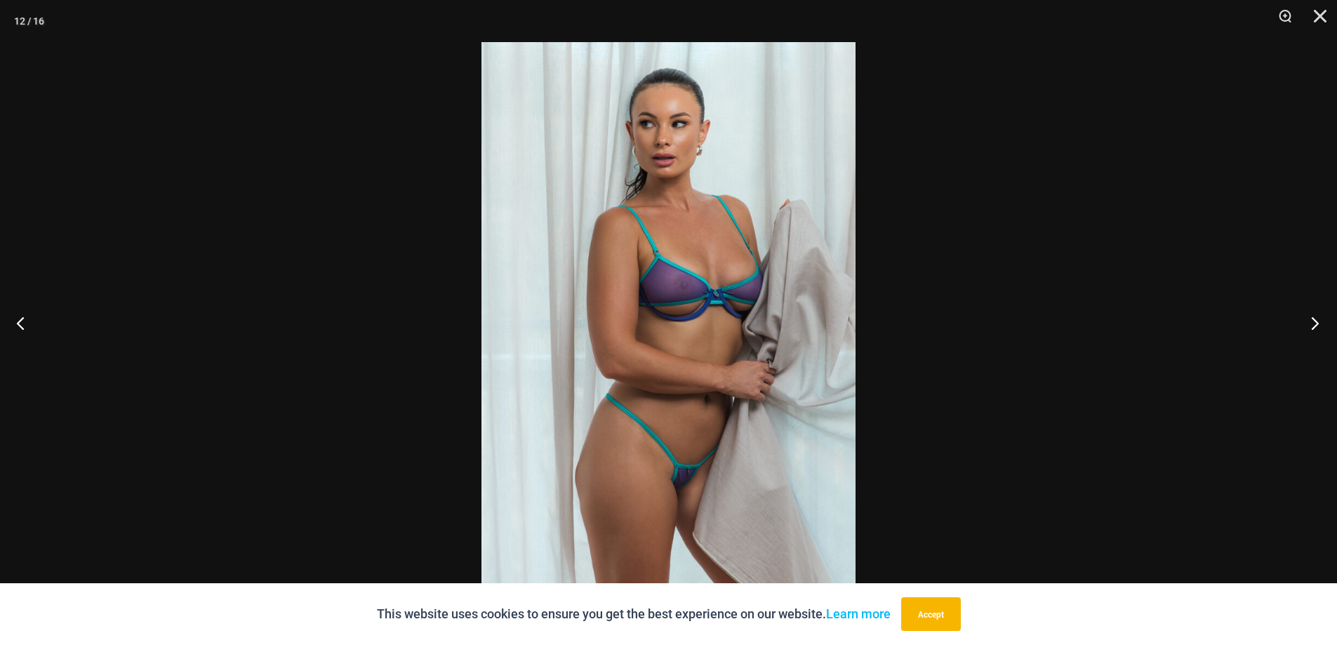
click at [1317, 326] on button "Next" at bounding box center [1310, 323] width 53 height 70
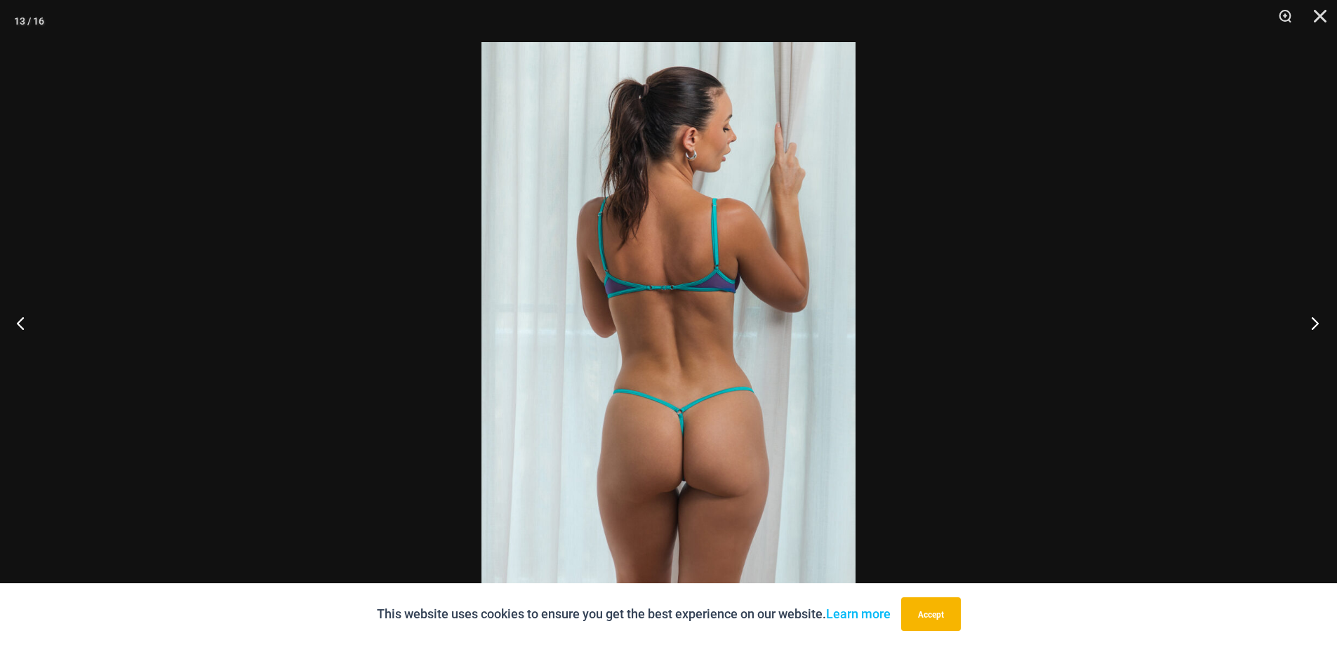
click at [1317, 326] on button "Next" at bounding box center [1310, 323] width 53 height 70
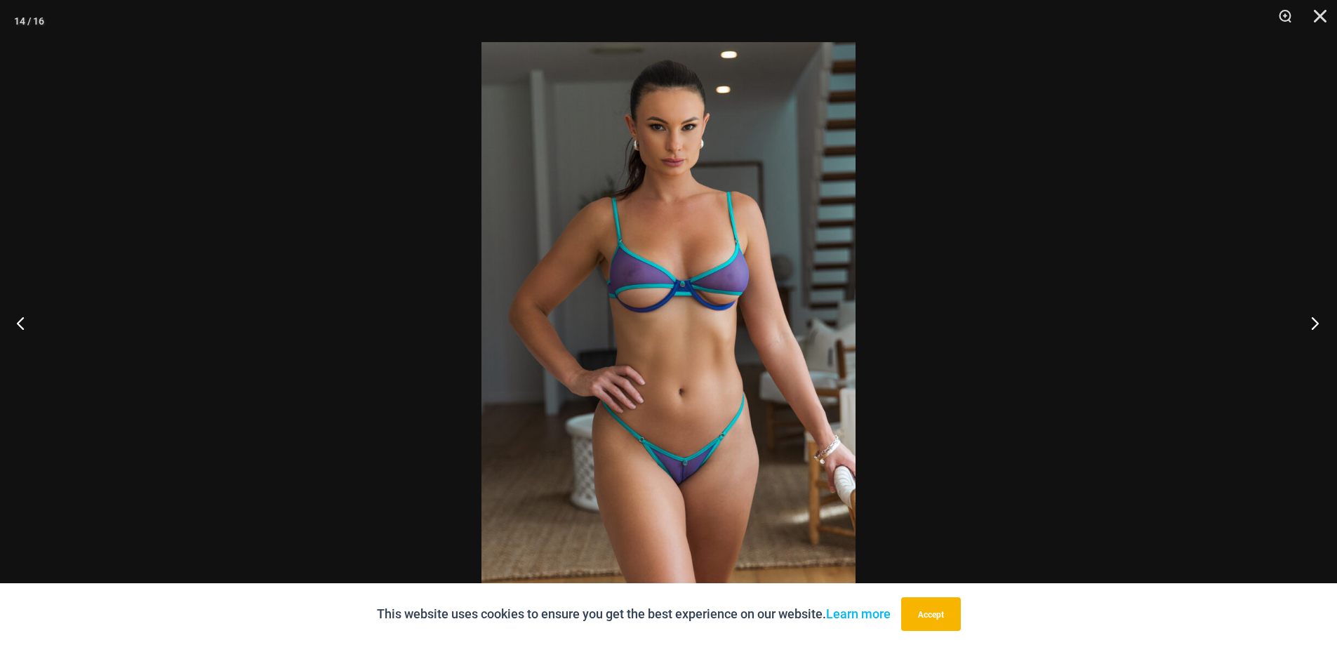
click at [1317, 326] on button "Next" at bounding box center [1310, 323] width 53 height 70
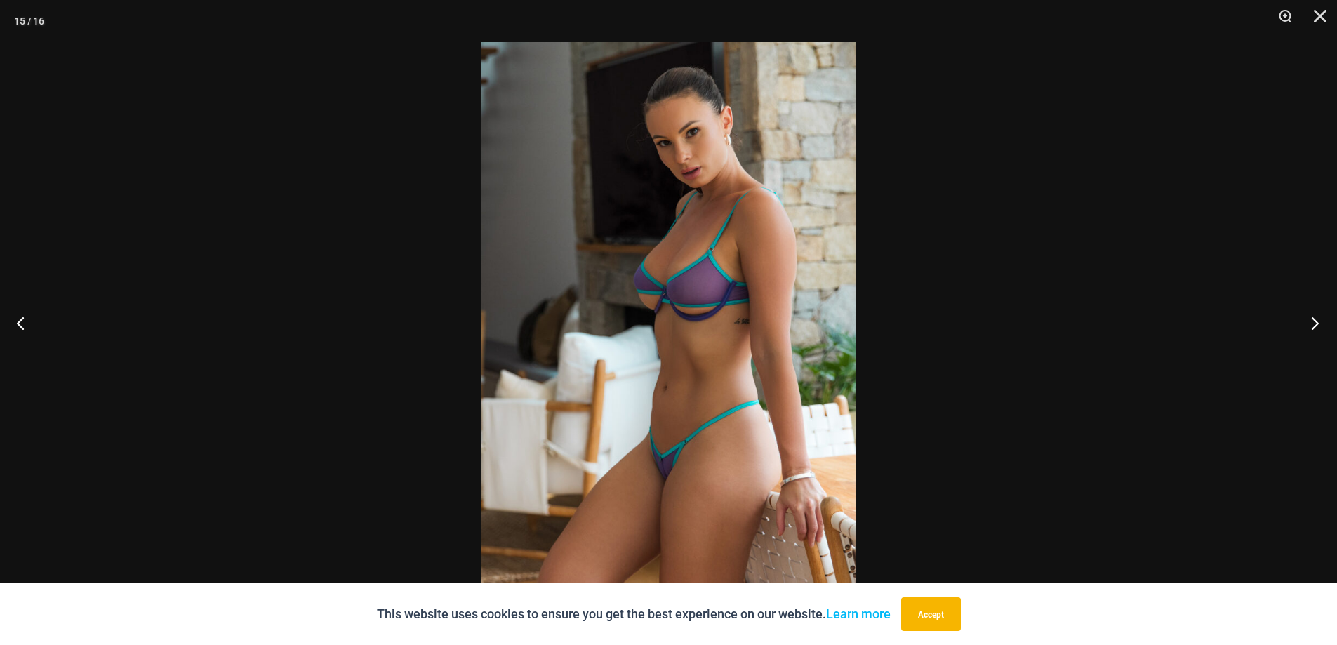
click at [1317, 326] on button "Next" at bounding box center [1310, 323] width 53 height 70
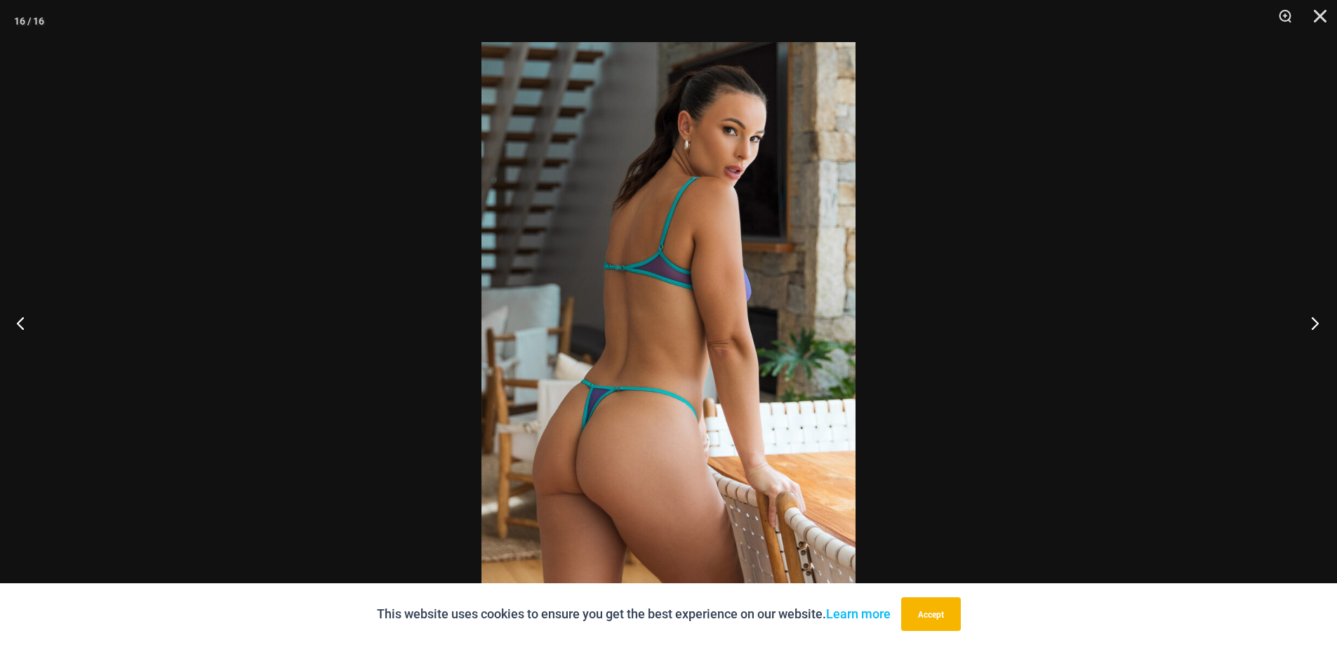
click at [1317, 326] on button "Next" at bounding box center [1310, 323] width 53 height 70
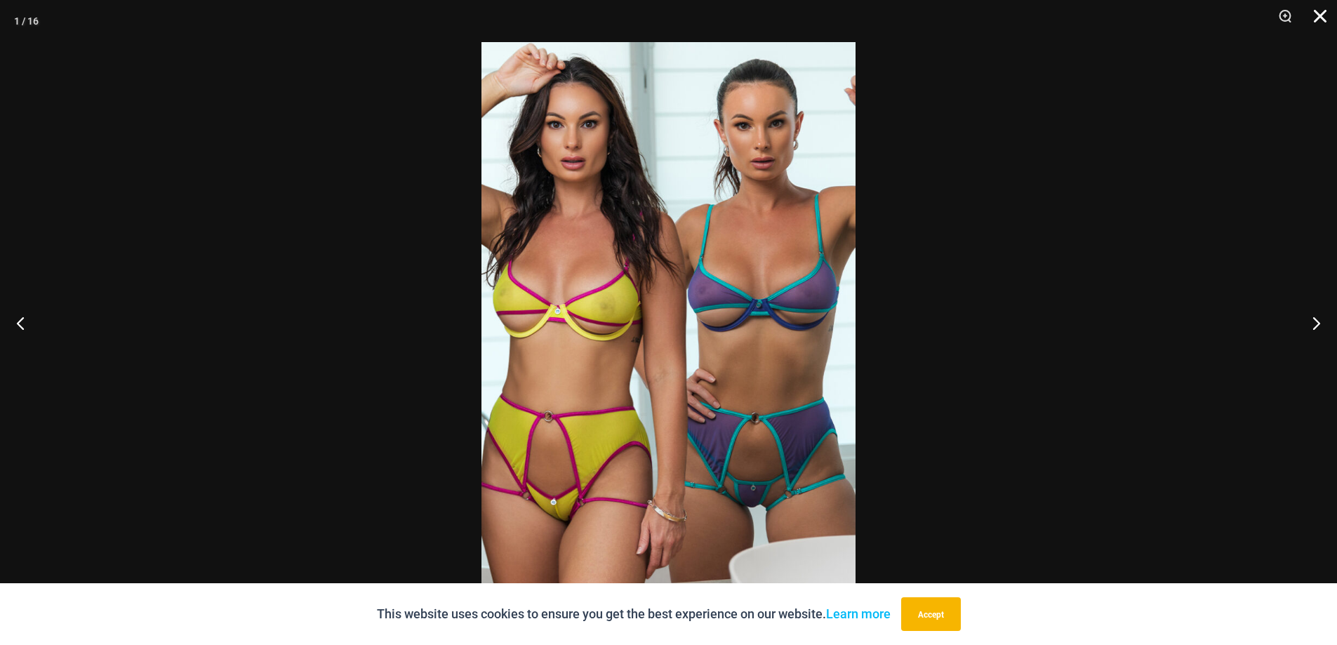
click at [1322, 15] on button "Close" at bounding box center [1314, 21] width 35 height 42
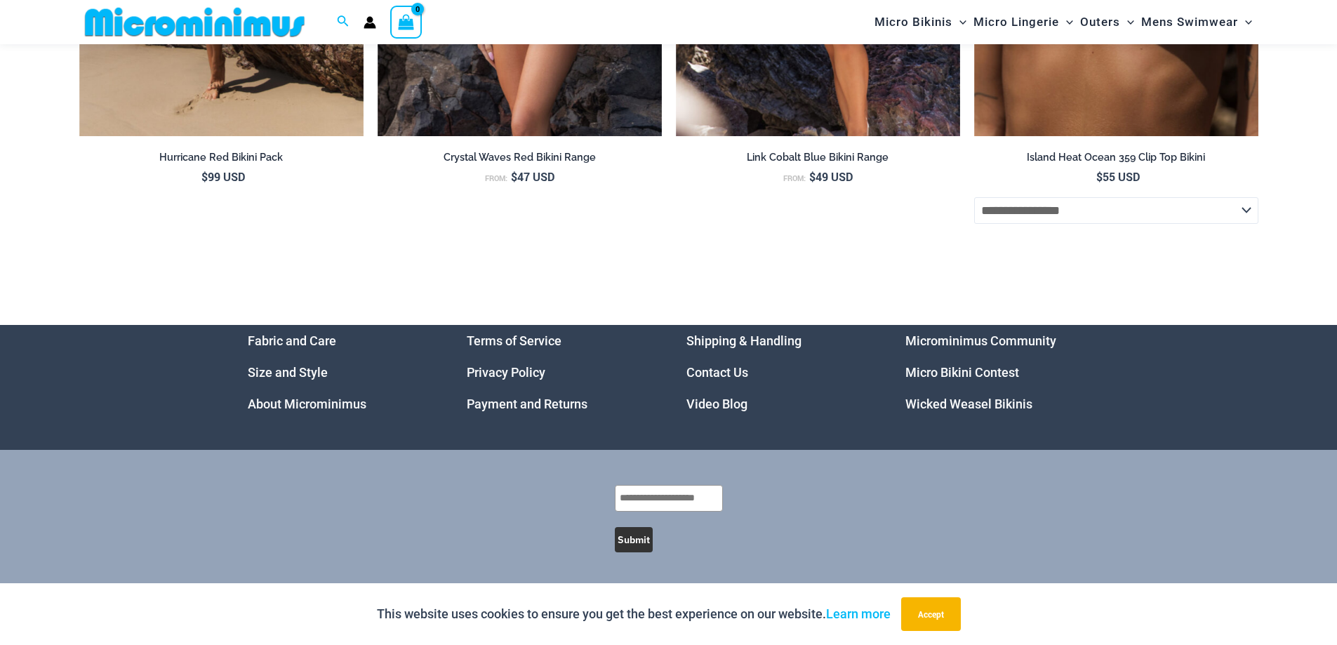
scroll to position [6732, 0]
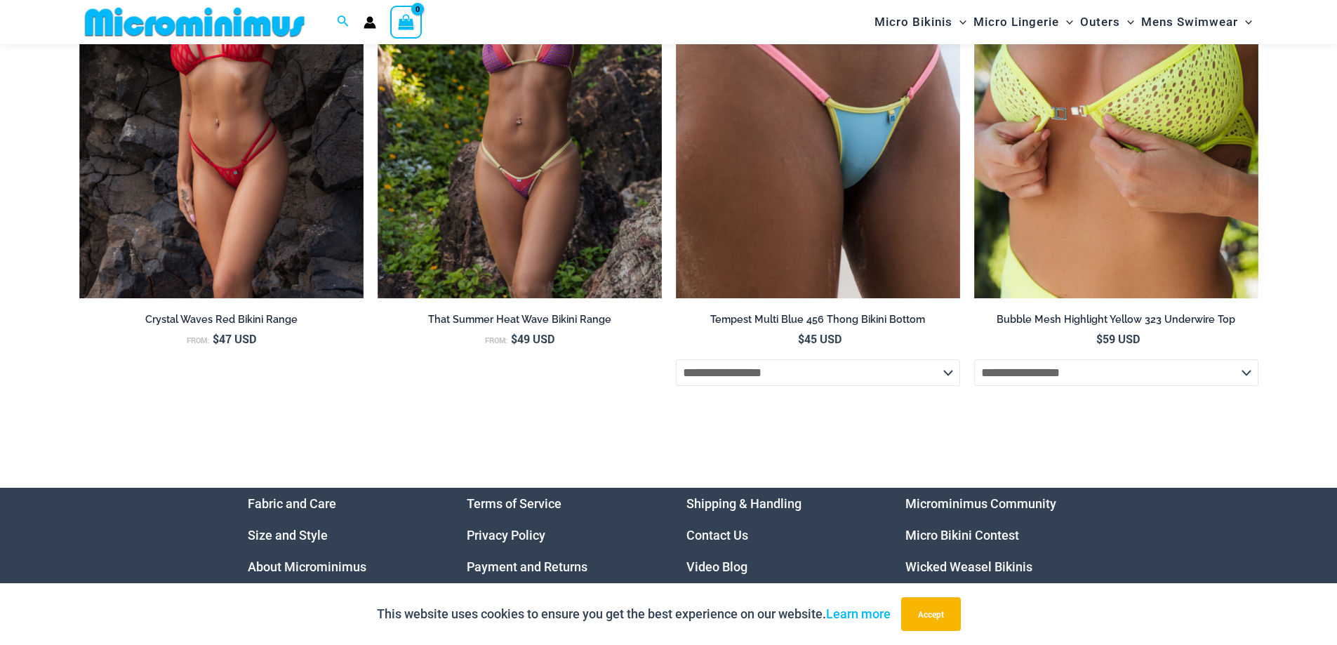
scroll to position [5394, 0]
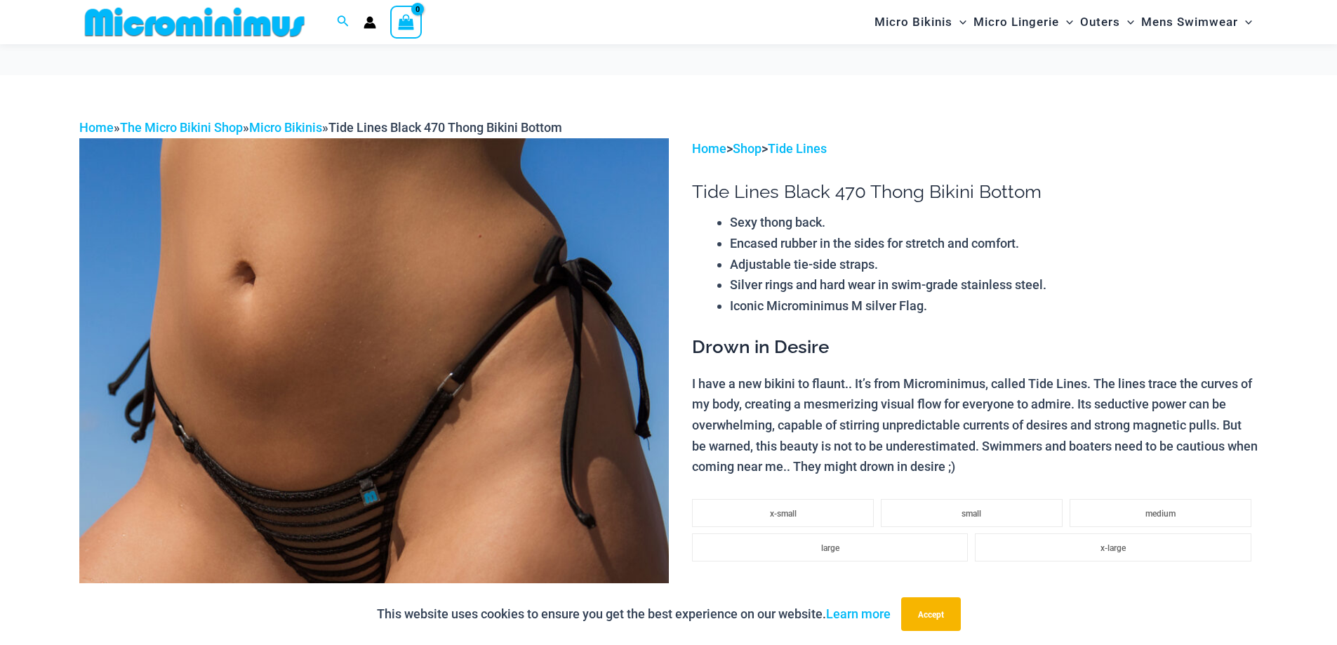
scroll to position [268, 0]
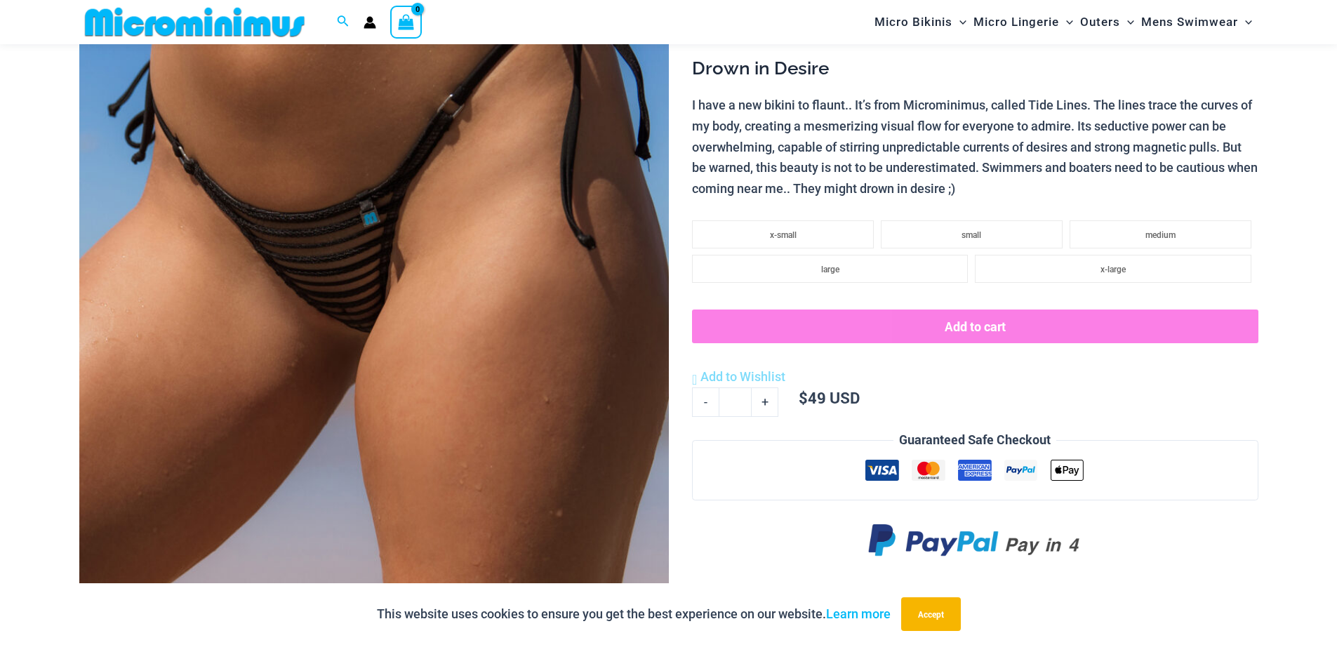
click at [516, 387] on img at bounding box center [373, 302] width 589 height 884
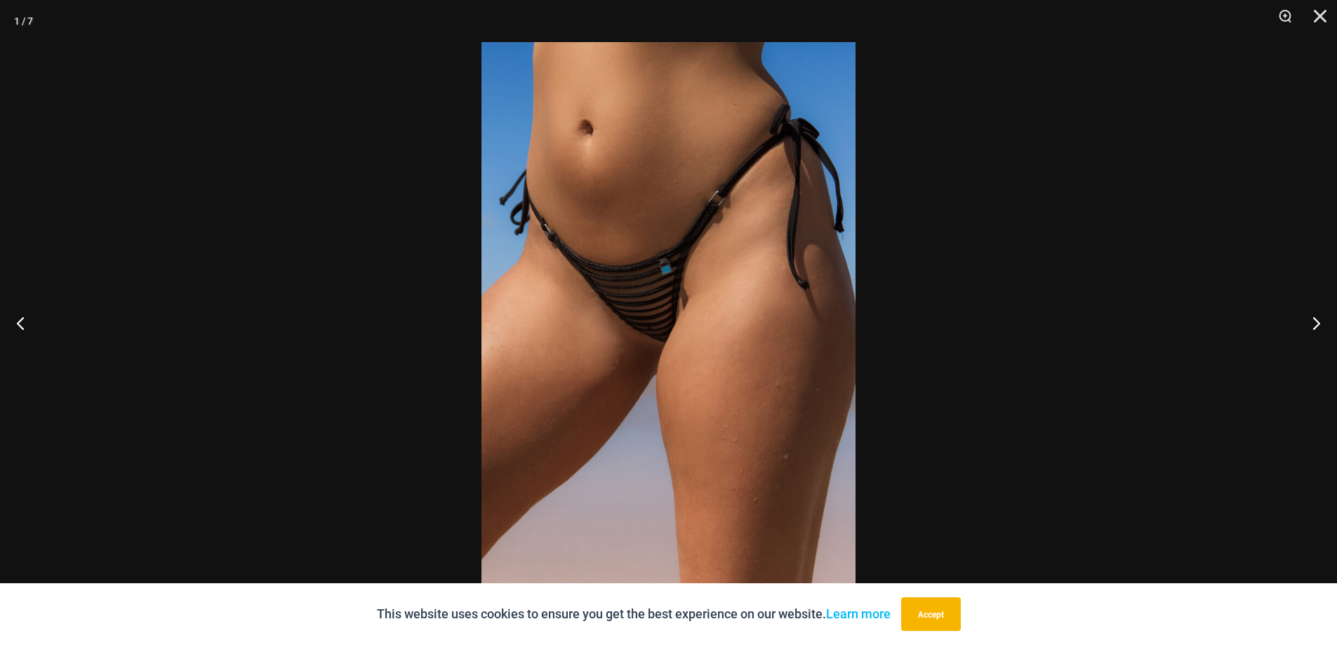
click at [597, 341] on img at bounding box center [668, 322] width 374 height 561
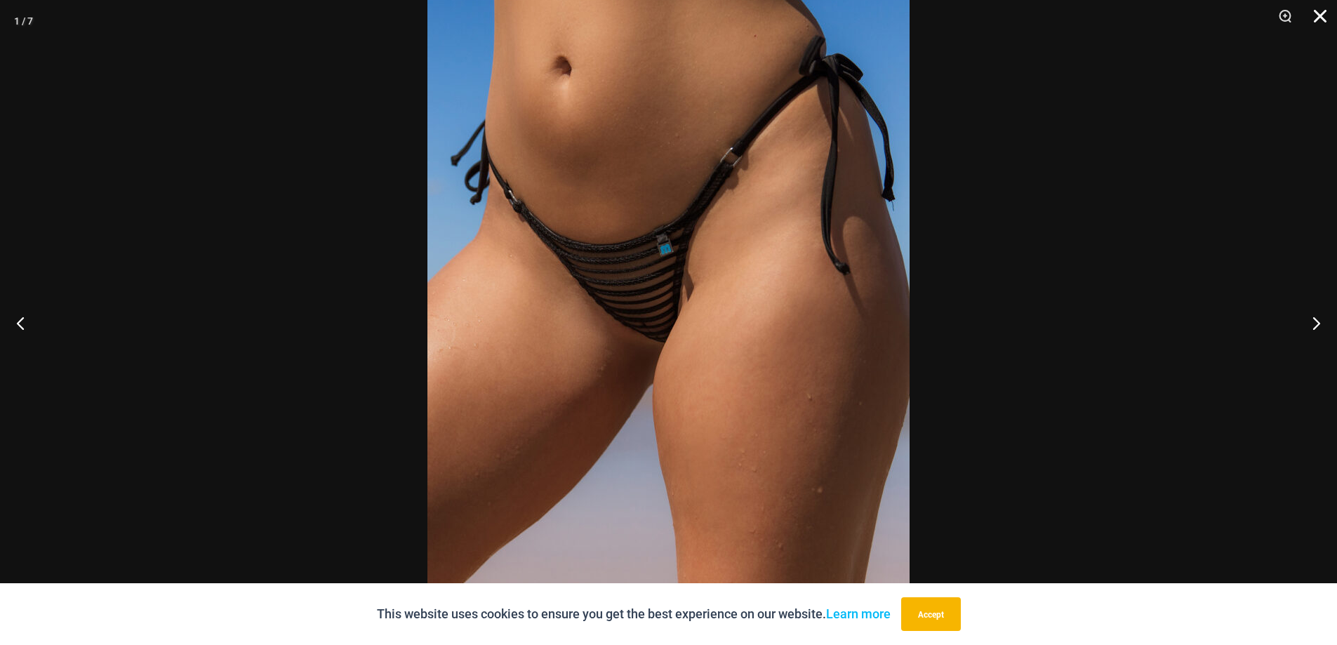
click at [1321, 27] on button "Close" at bounding box center [1314, 21] width 35 height 42
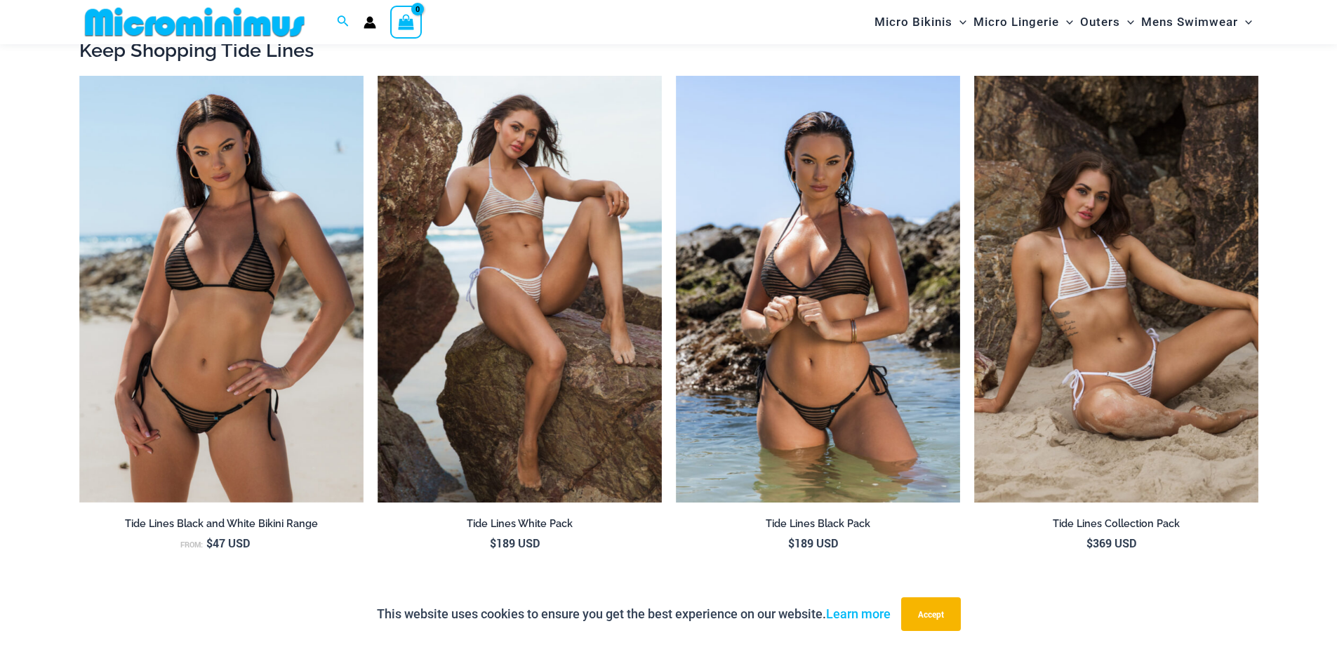
scroll to position [1180, 0]
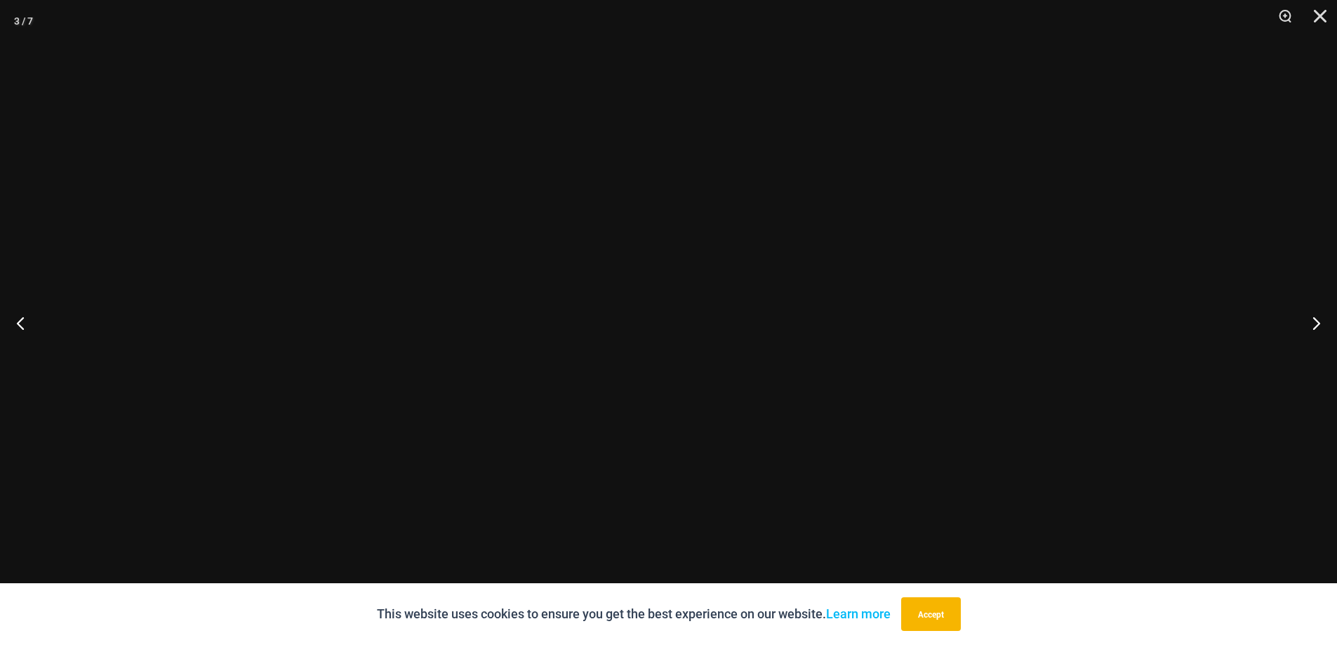
click at [580, 347] on img at bounding box center [668, 322] width 374 height 561
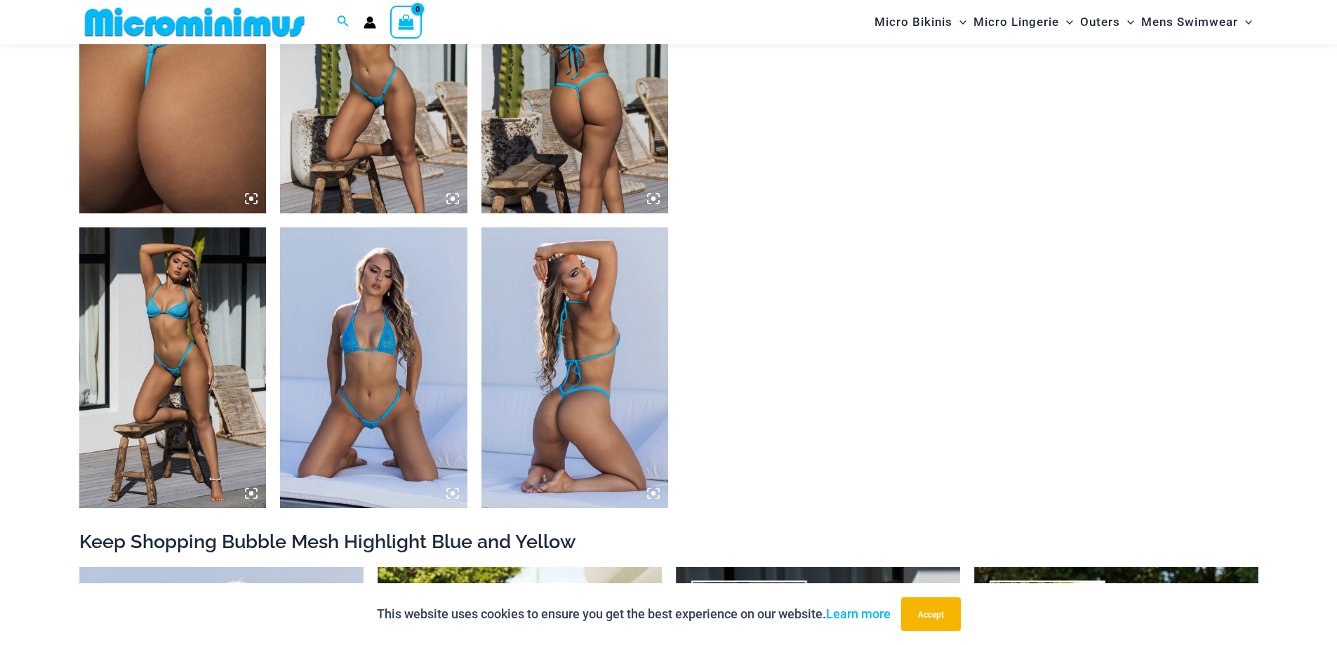
scroll to position [1110, 0]
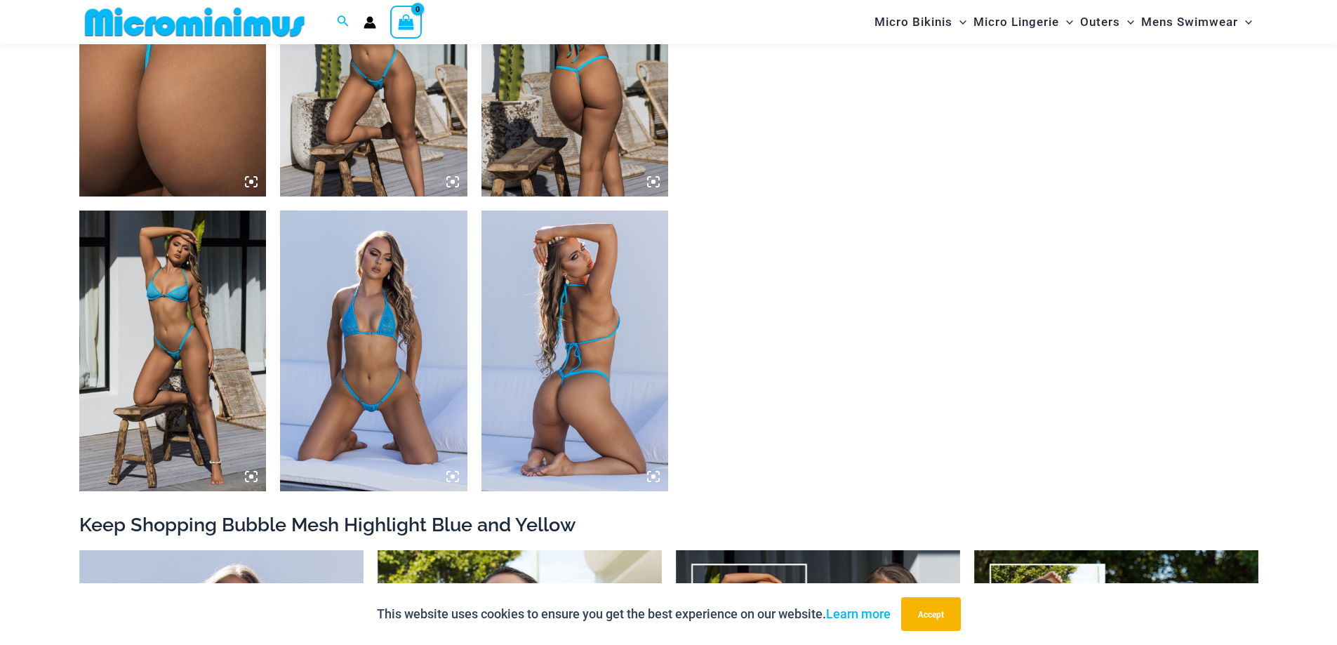
click at [338, 377] on img at bounding box center [373, 350] width 187 height 281
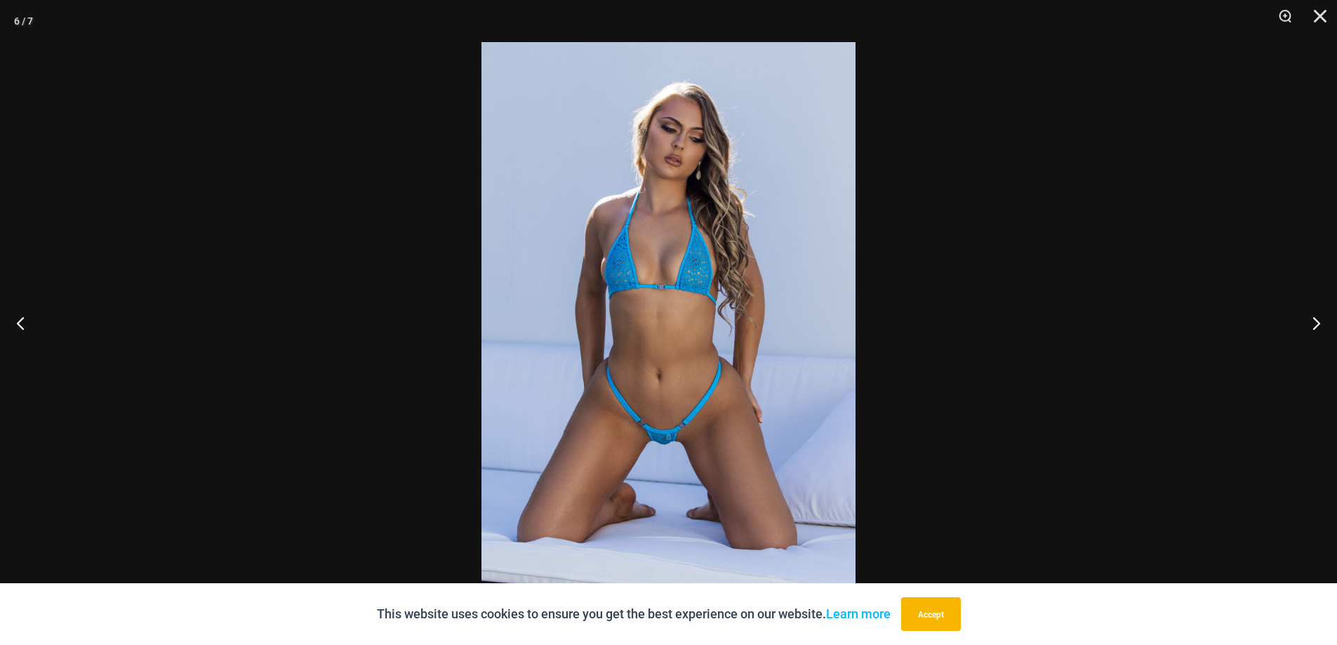
click at [657, 398] on img at bounding box center [668, 322] width 374 height 561
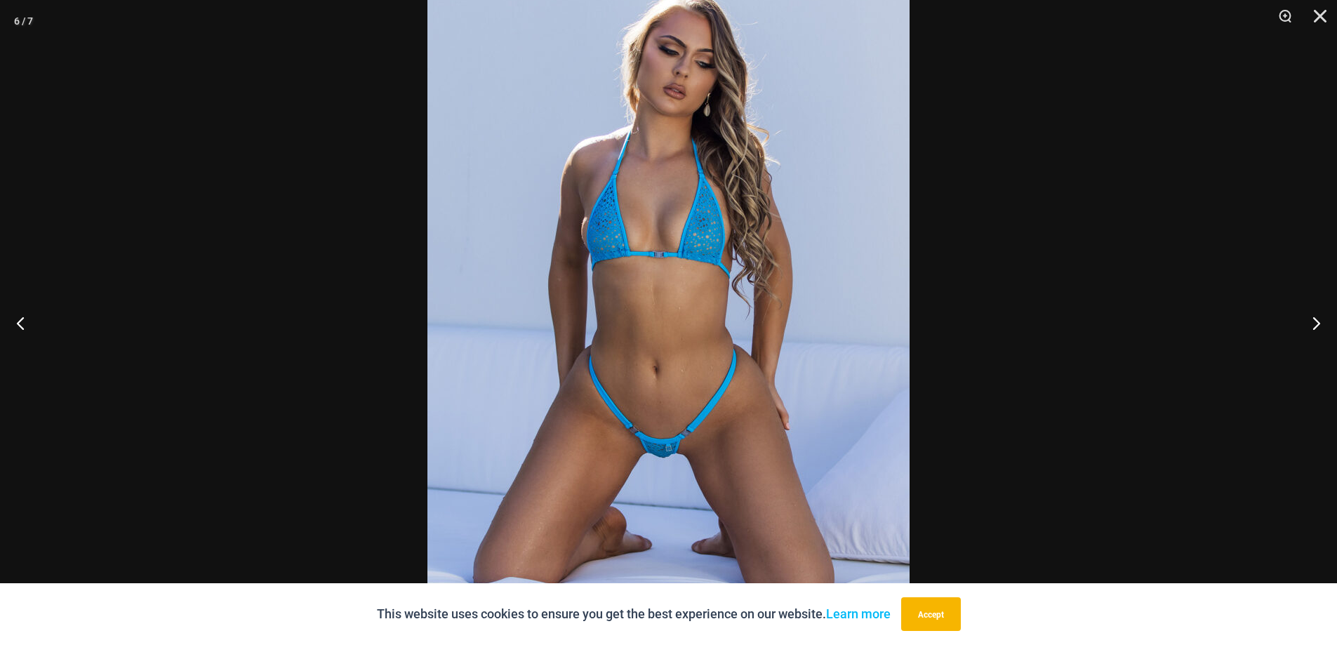
click at [643, 401] on img at bounding box center [668, 300] width 482 height 723
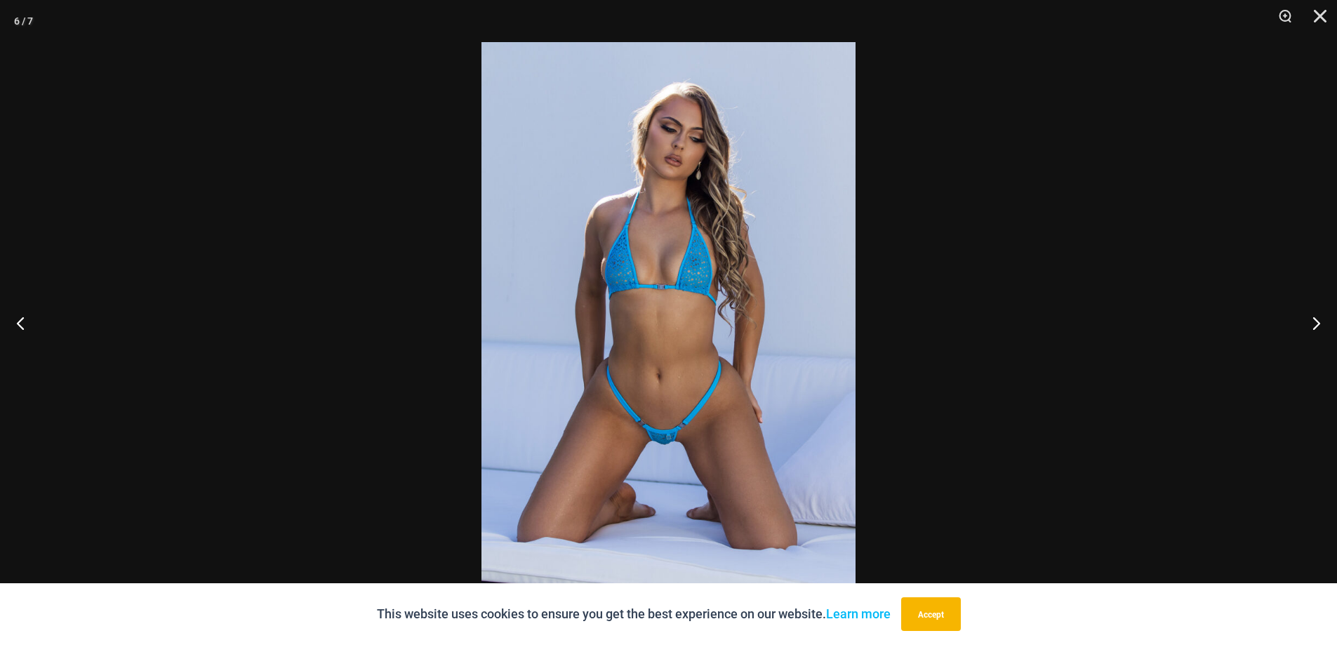
click at [302, 372] on div at bounding box center [668, 322] width 1337 height 645
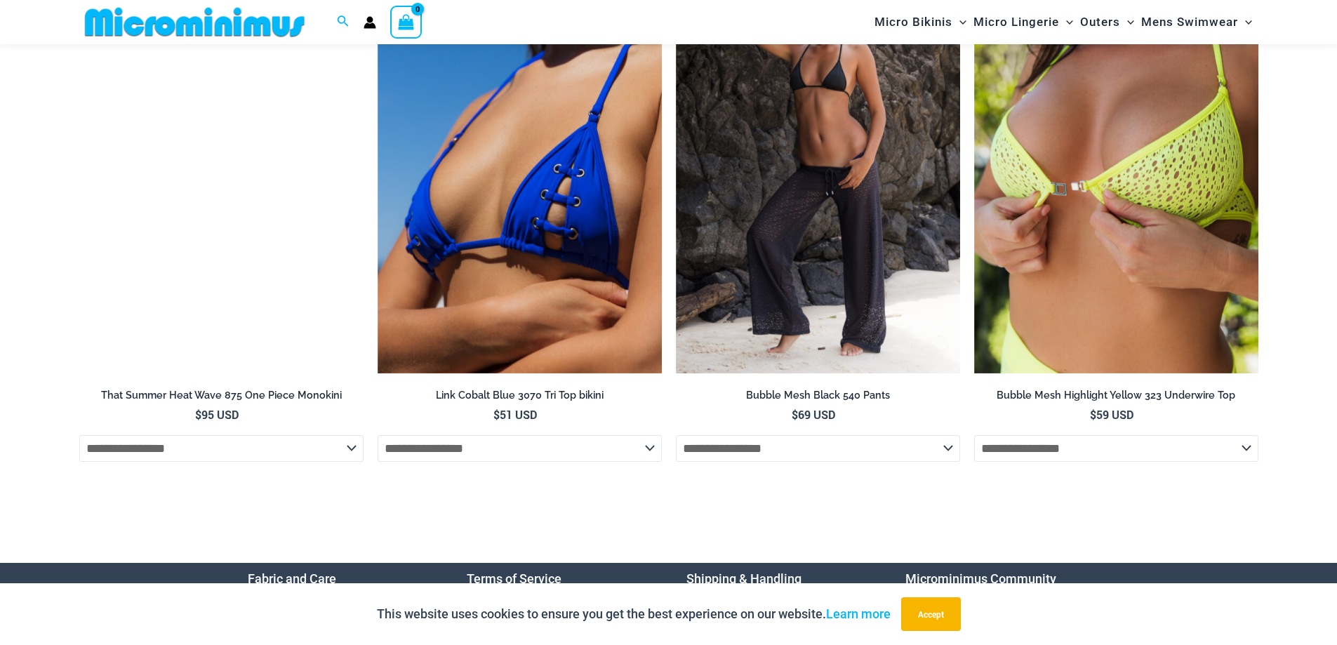
scroll to position [5296, 0]
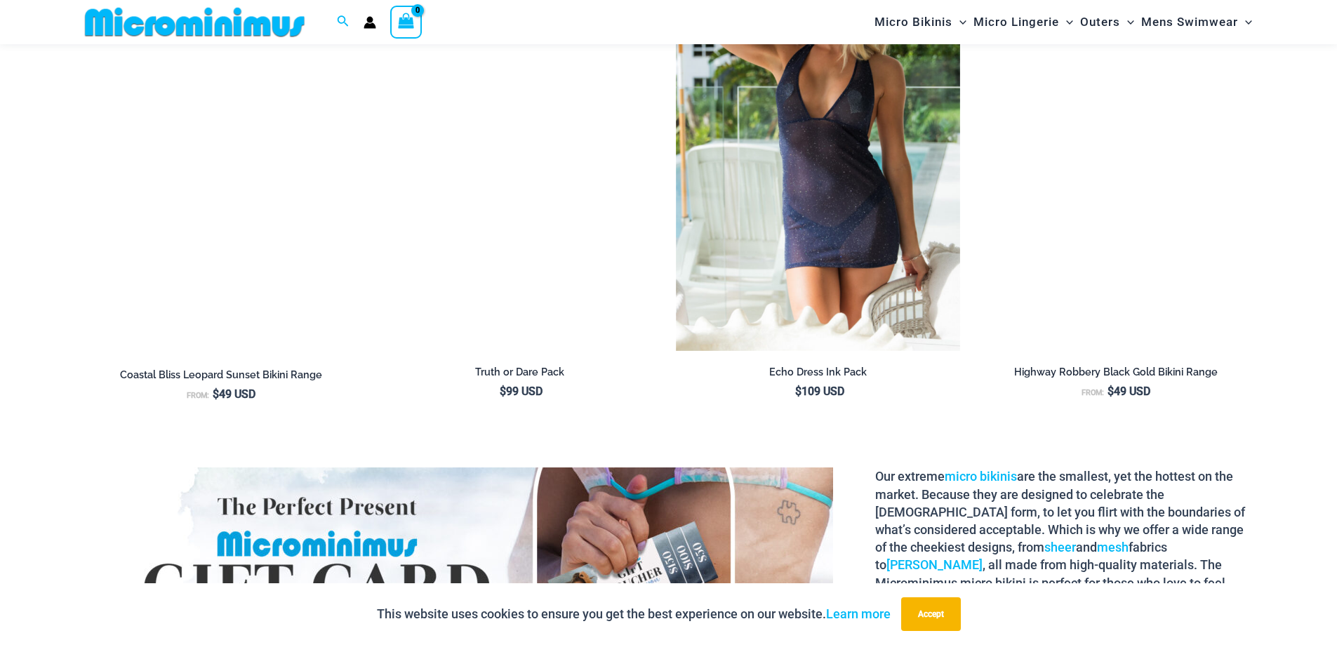
scroll to position [2047, 0]
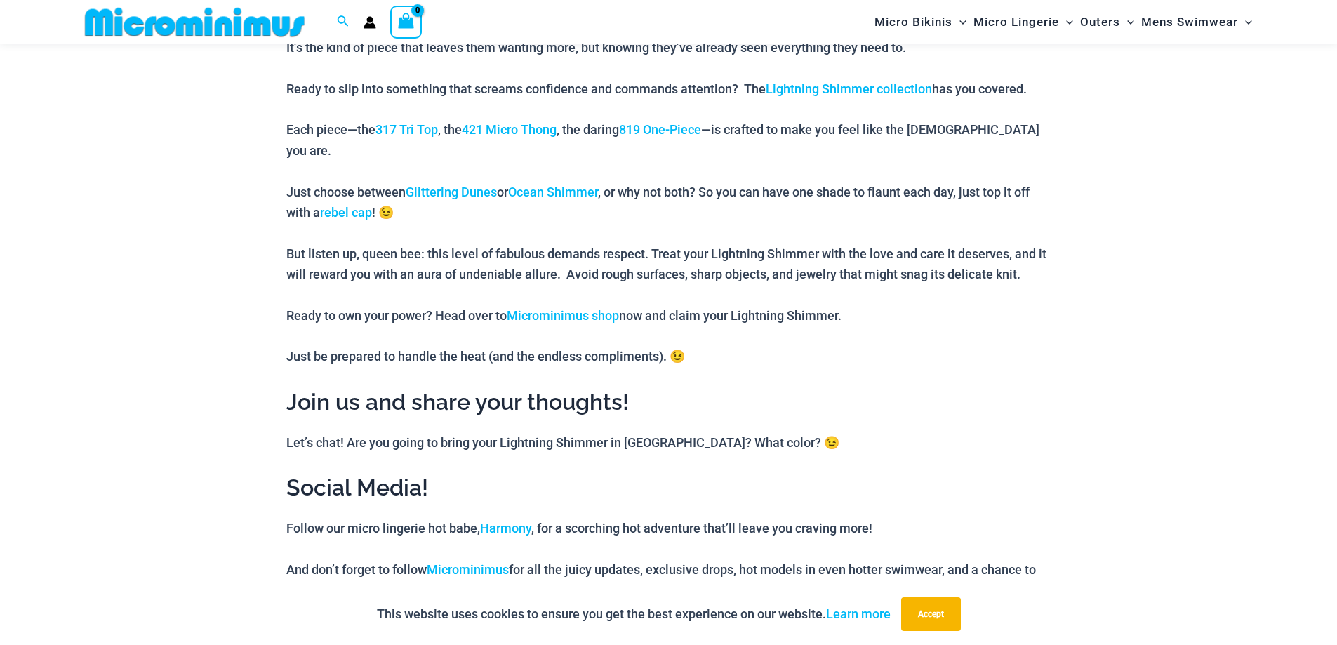
scroll to position [1883, 0]
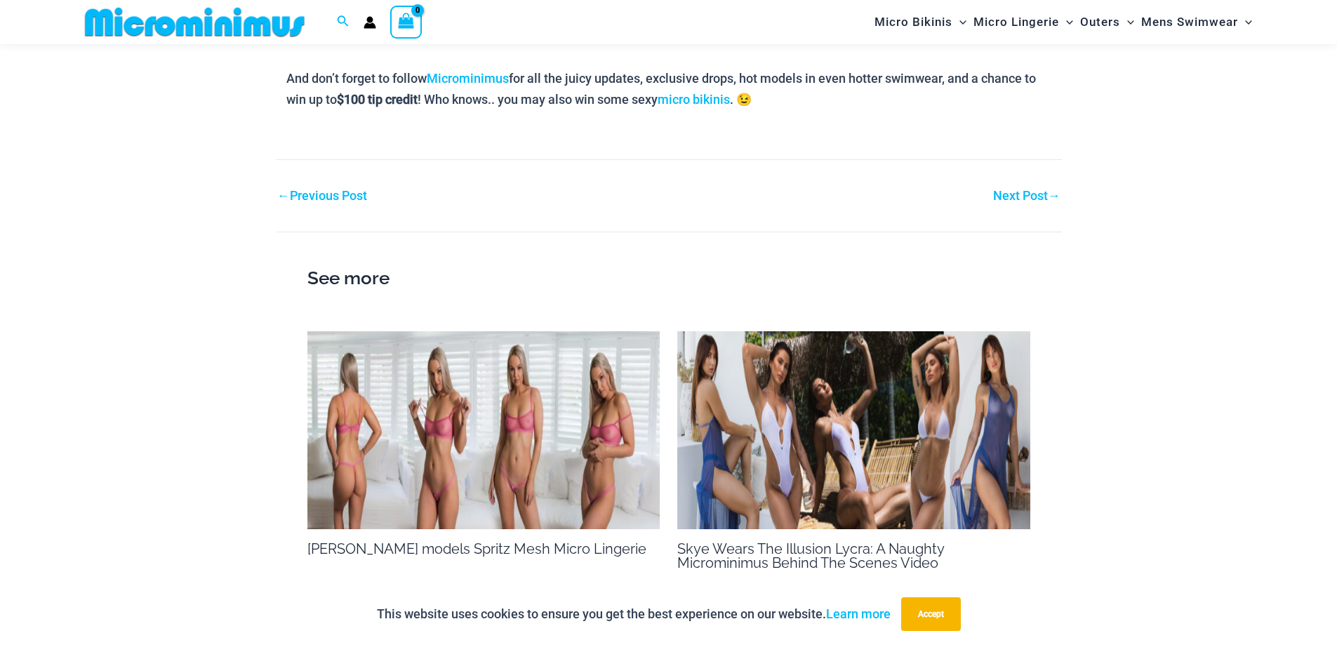
click at [986, 415] on img at bounding box center [853, 430] width 353 height 199
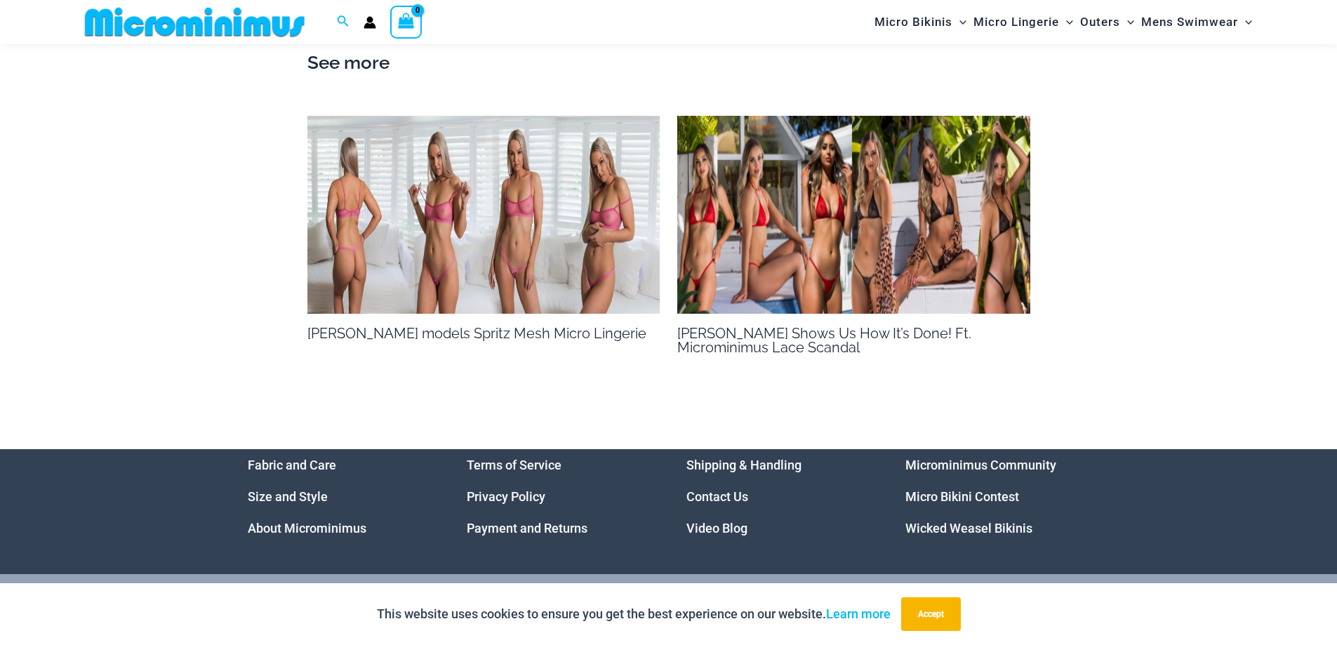
scroll to position [1144, 0]
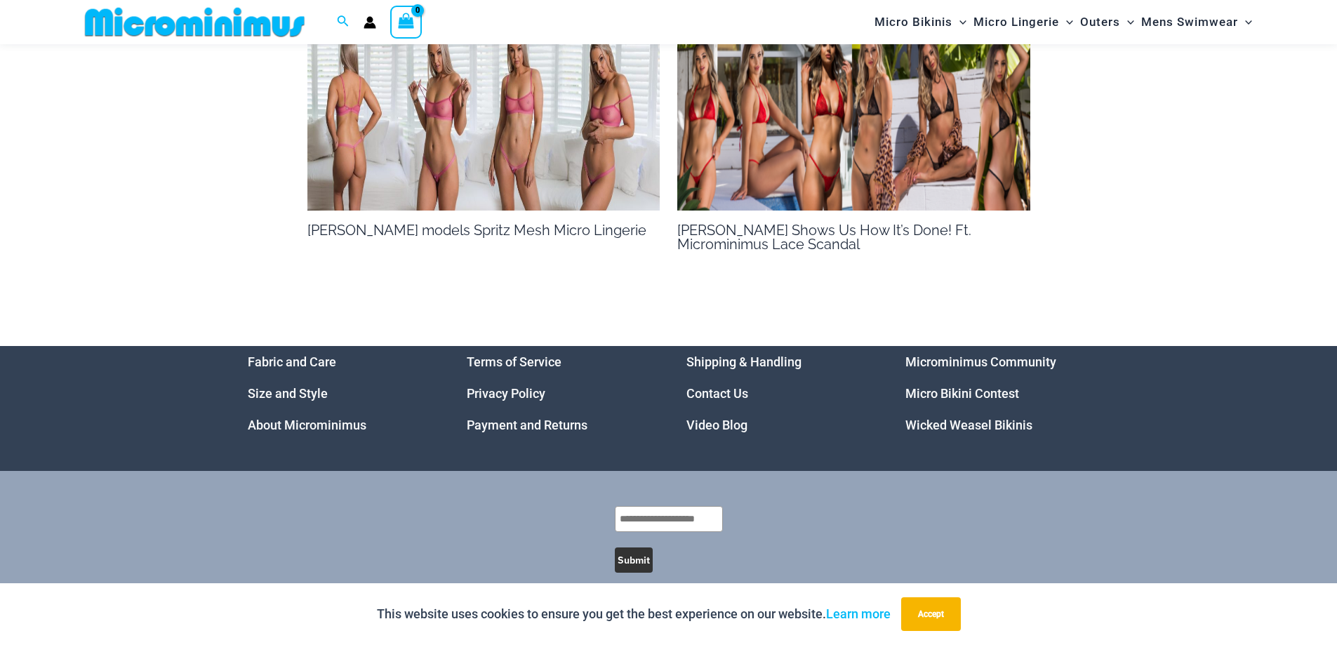
click at [461, 125] on img at bounding box center [483, 112] width 353 height 199
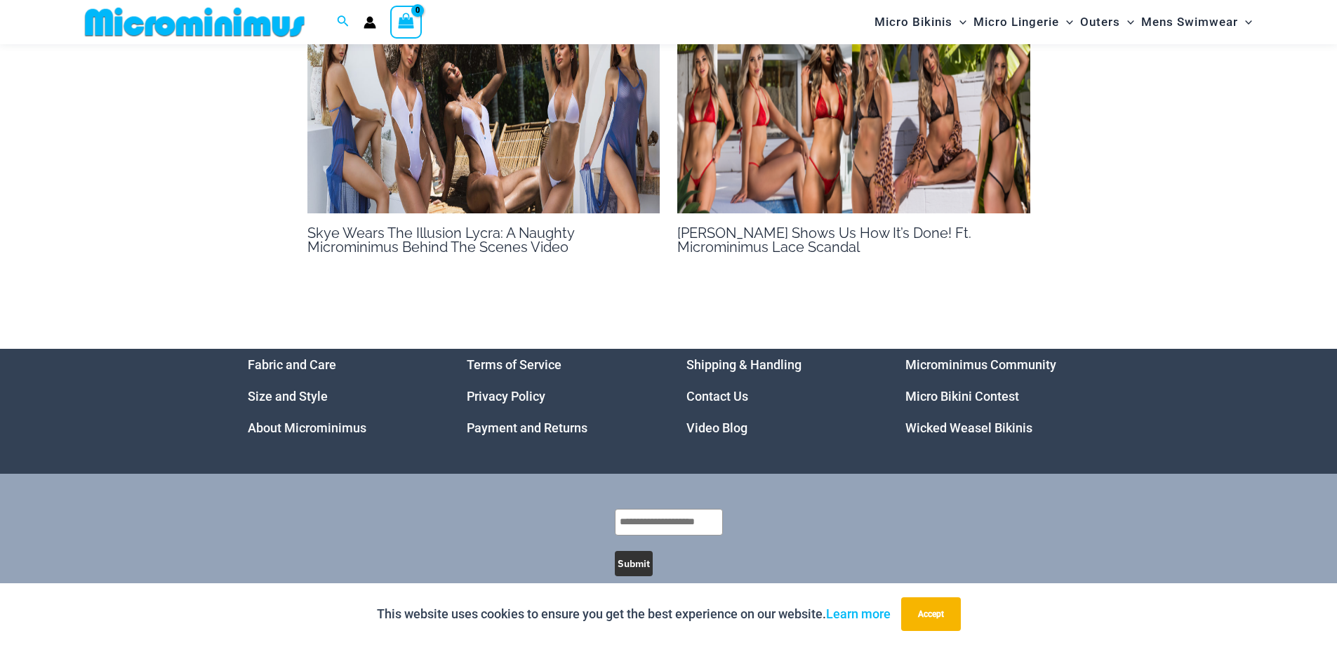
scroll to position [1243, 0]
